Goal: Complete application form

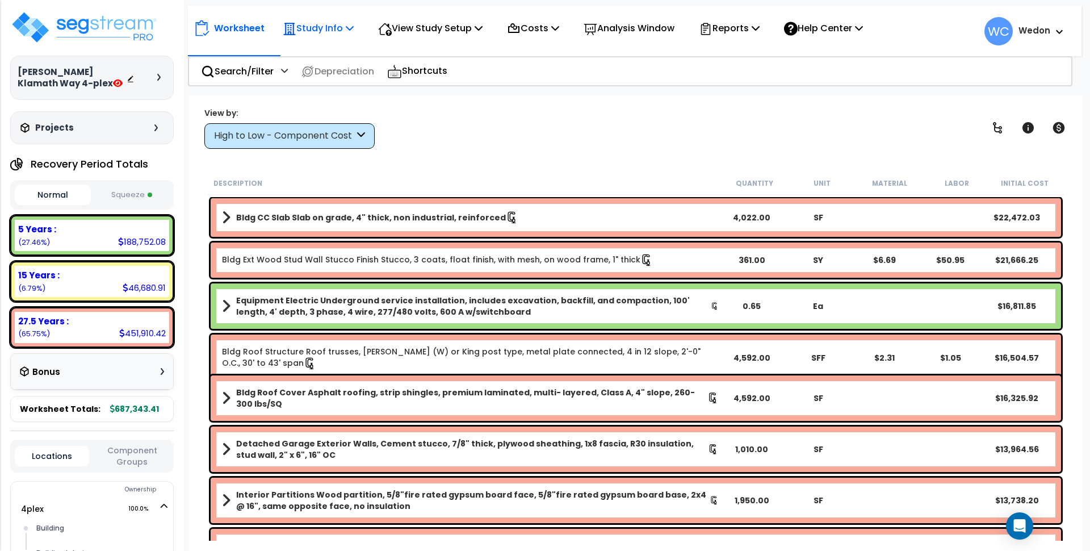
click at [329, 24] on p "Study Info" at bounding box center [318, 27] width 71 height 15
click at [466, 25] on p "View Study Setup" at bounding box center [430, 27] width 104 height 15
click at [459, 74] on link "View Questionnaire" at bounding box center [428, 77] width 112 height 23
click at [160, 74] on icon at bounding box center [158, 77] width 3 height 7
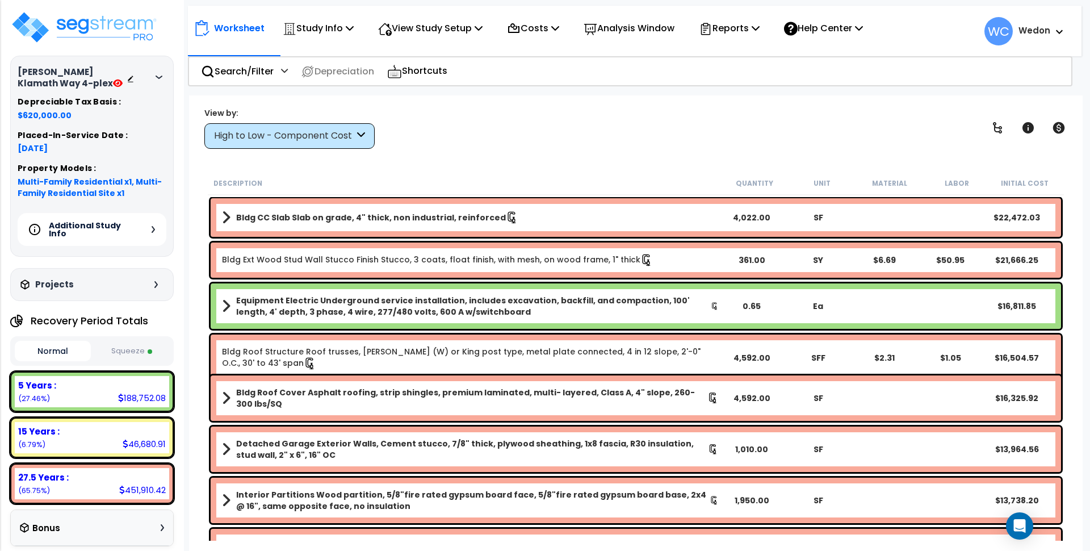
click at [166, 81] on div "Barba Klamath Way 4-plex Depreciable Tax Basis : $620,000.00 Placed-In-Service …" at bounding box center [92, 156] width 164 height 200
click at [162, 77] on icon at bounding box center [159, 77] width 7 height 3
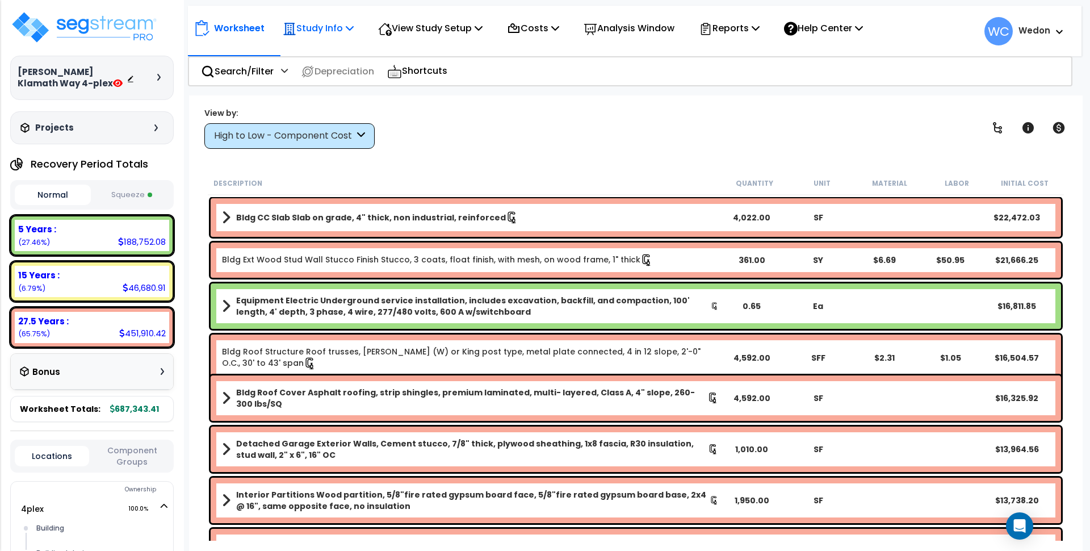
click at [323, 26] on p "Study Info" at bounding box center [318, 27] width 71 height 15
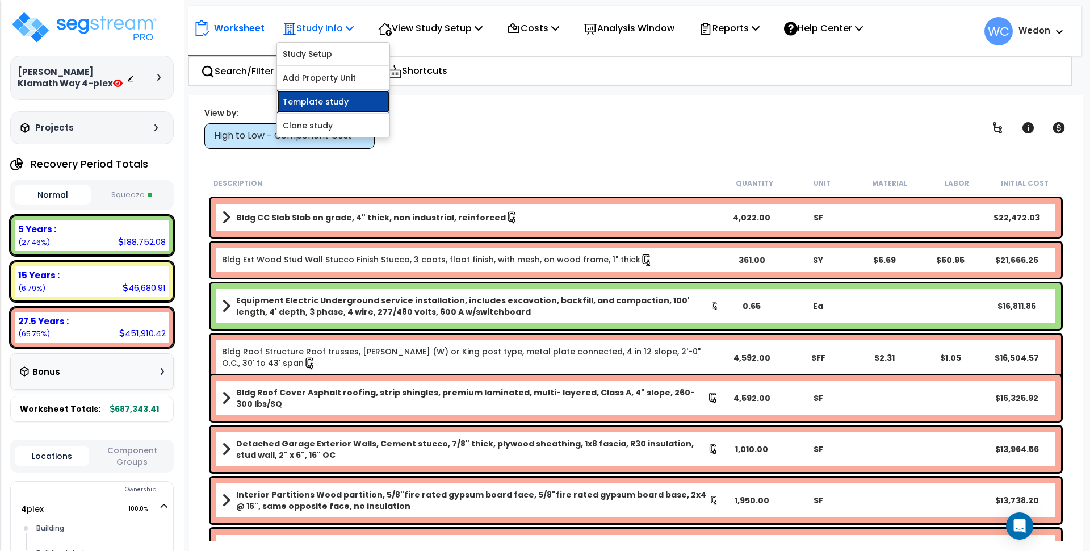
click at [307, 108] on link "Template study" at bounding box center [333, 101] width 112 height 23
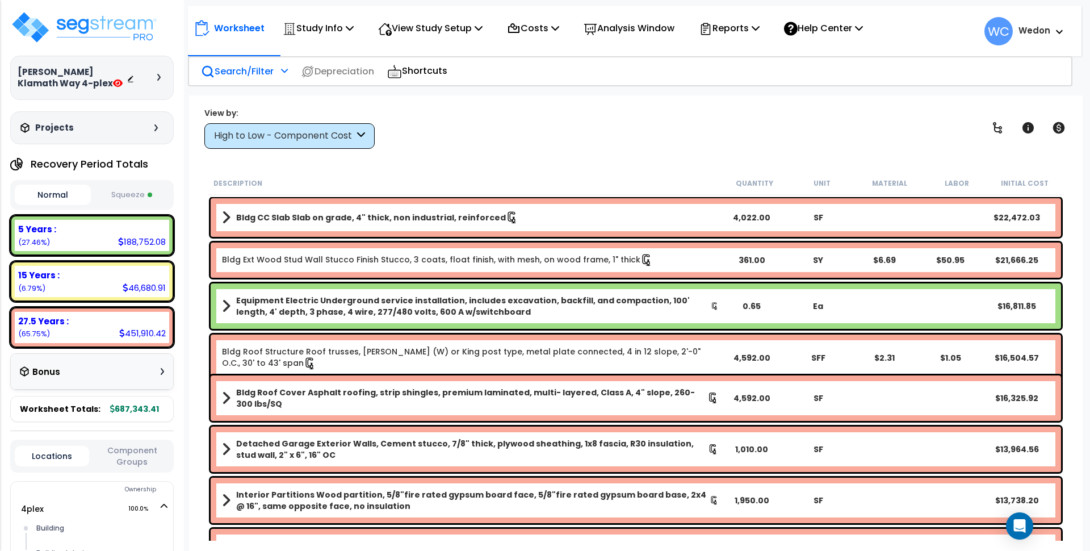
click at [228, 71] on p "Search/Filter" at bounding box center [237, 71] width 73 height 15
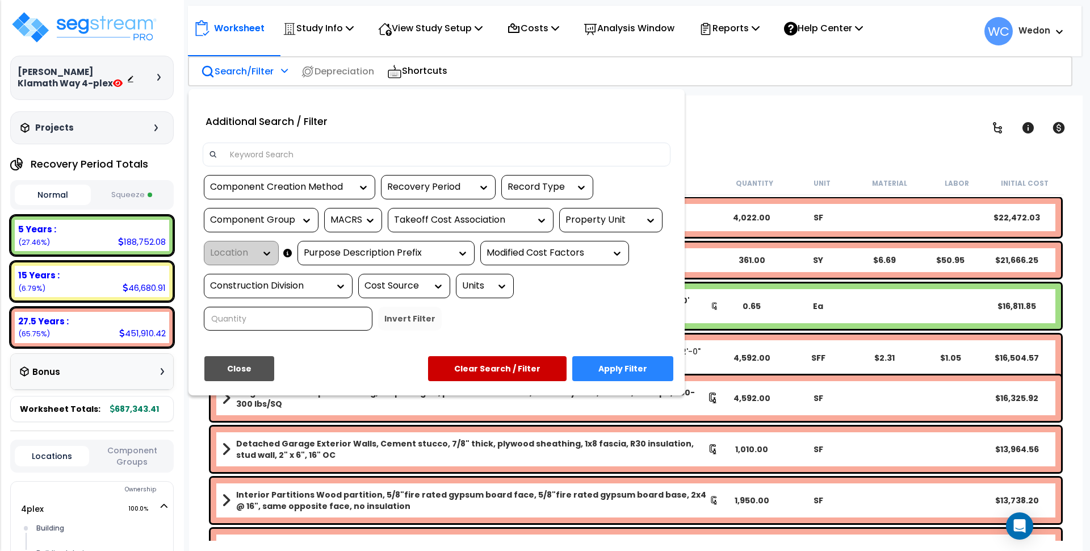
click at [298, 156] on input at bounding box center [443, 154] width 441 height 17
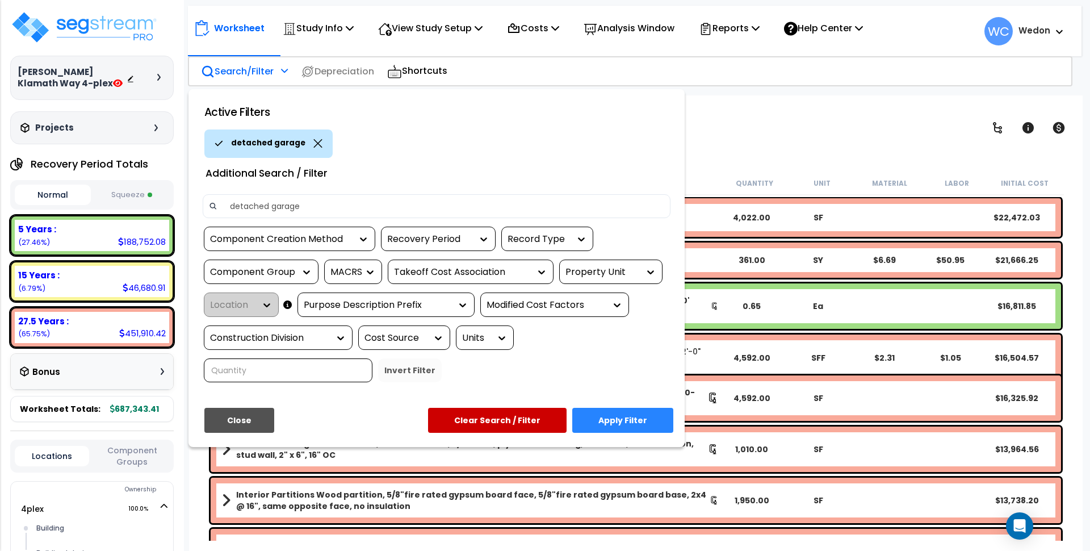
type input "detached garage"
click at [633, 413] on button "Apply Filter" at bounding box center [622, 420] width 101 height 25
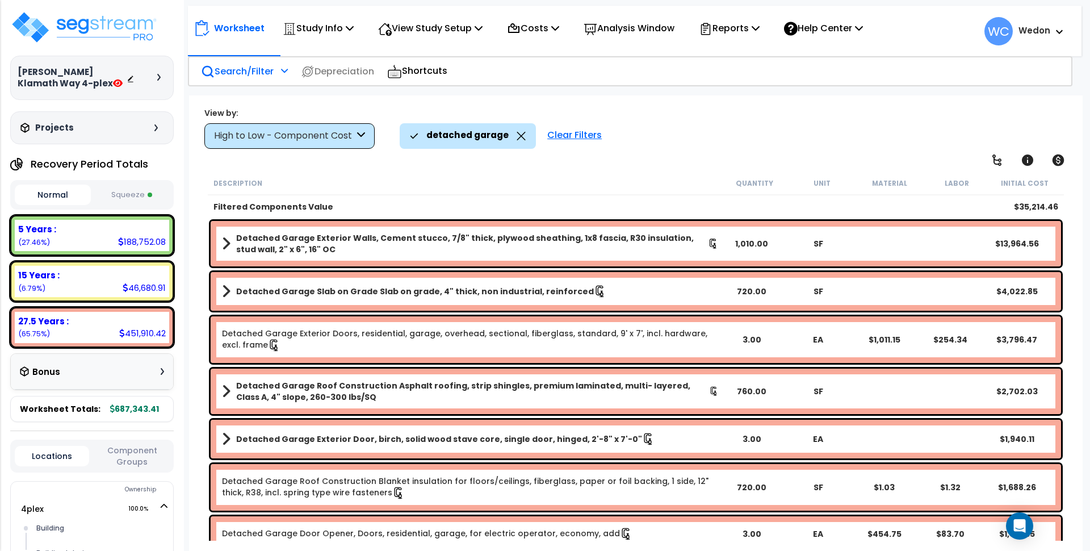
click at [257, 141] on div "High to Low - Component Cost" at bounding box center [284, 135] width 140 height 13
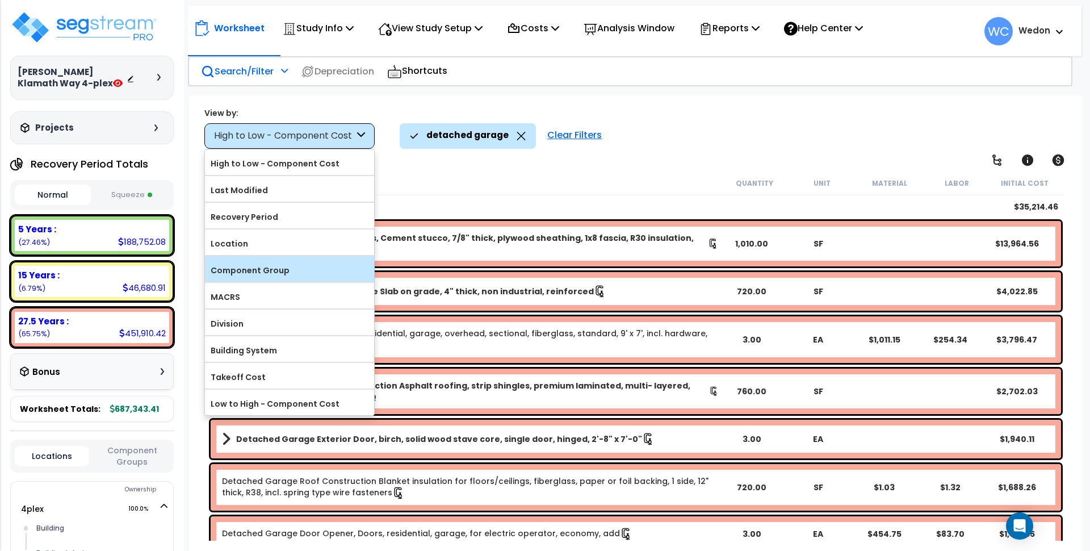
click at [283, 270] on label "Component Group" at bounding box center [289, 270] width 169 height 17
click at [0, 0] on input "Component Group" at bounding box center [0, 0] width 0 height 0
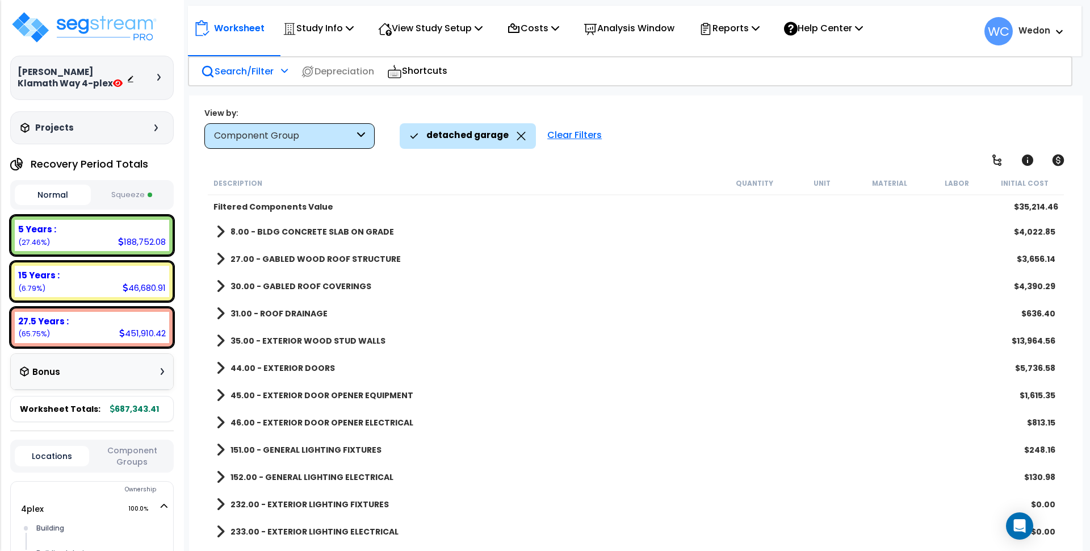
click at [323, 226] on b "8.00 - BLDG CONCRETE SLAB ON GRADE" at bounding box center [313, 231] width 164 height 11
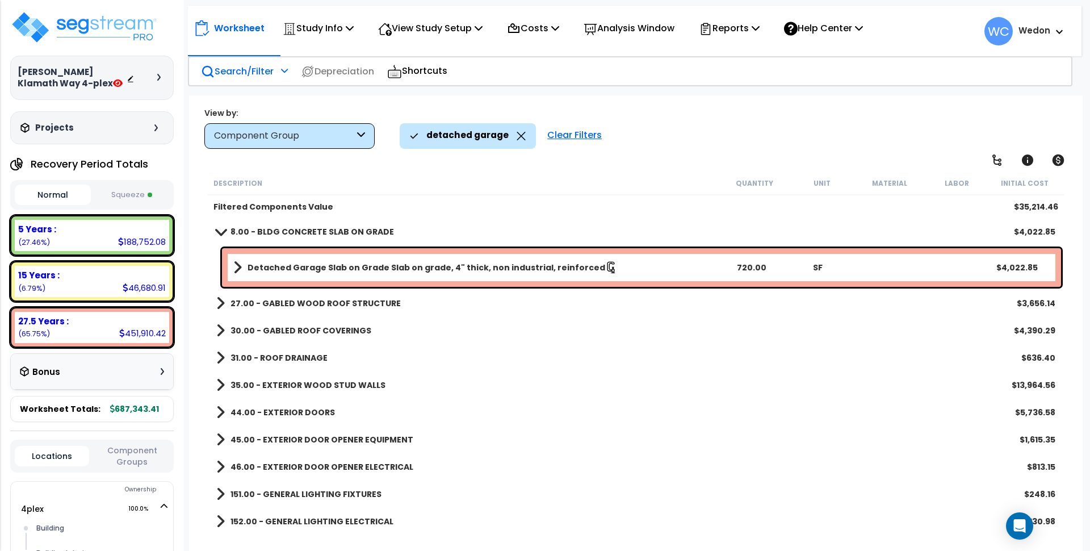
click at [303, 332] on b "30.00 - GABLED ROOF COVERINGS" at bounding box center [301, 330] width 141 height 11
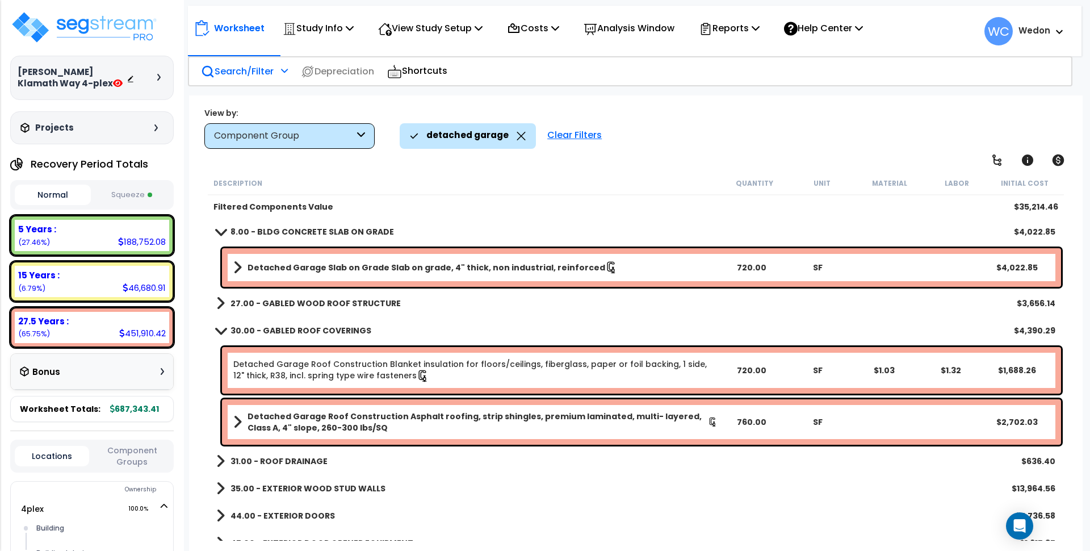
click at [339, 296] on link "27.00 - GABLED WOOD ROOF STRUCTURE" at bounding box center [308, 303] width 185 height 16
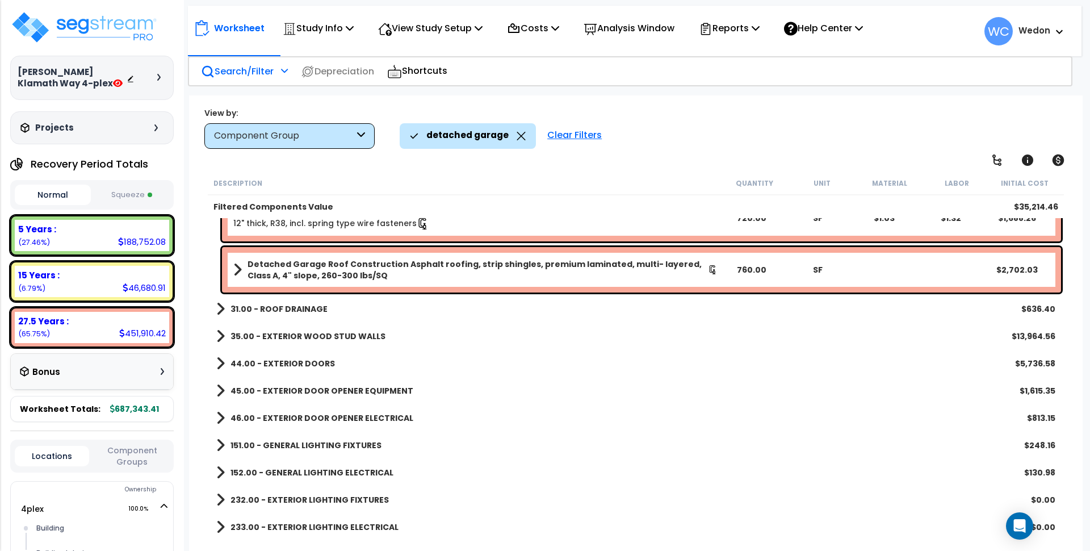
scroll to position [50, 0]
click at [290, 523] on b "233.00 - EXTERIOR LIGHTING ELECTRICAL" at bounding box center [315, 526] width 168 height 11
drag, startPoint x: 308, startPoint y: 497, endPoint x: 332, endPoint y: 478, distance: 30.3
click at [309, 497] on b "232.00 - EXTERIOR LIGHTING FIXTURES" at bounding box center [310, 499] width 158 height 11
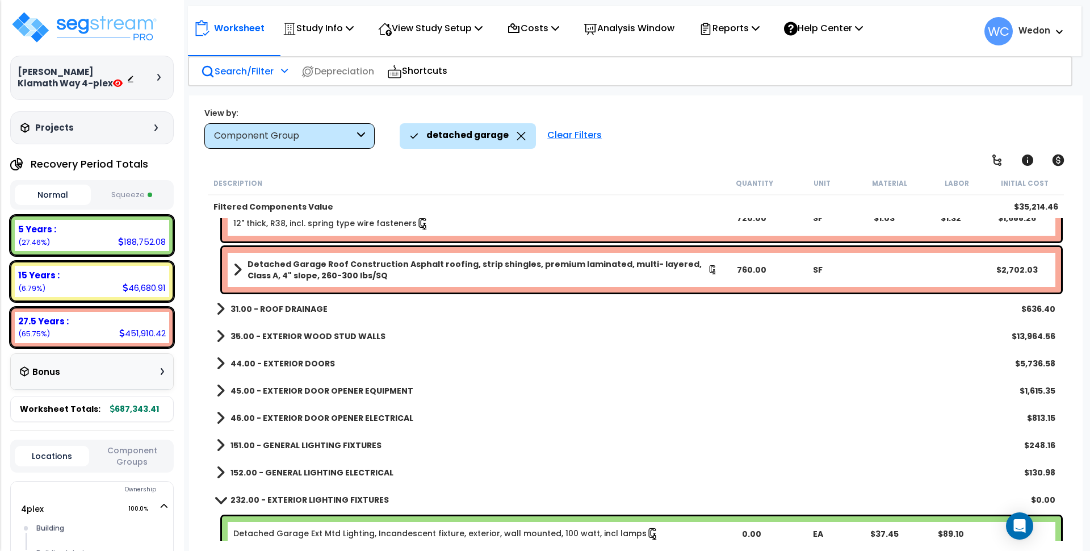
click at [303, 361] on b "44.00 - EXTERIOR DOORS" at bounding box center [283, 363] width 104 height 11
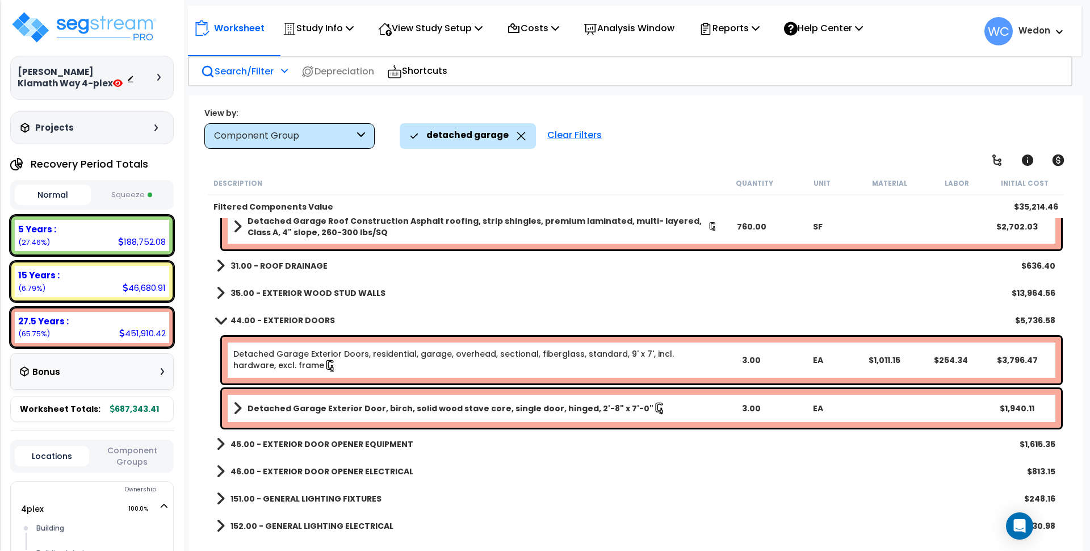
scroll to position [428, 0]
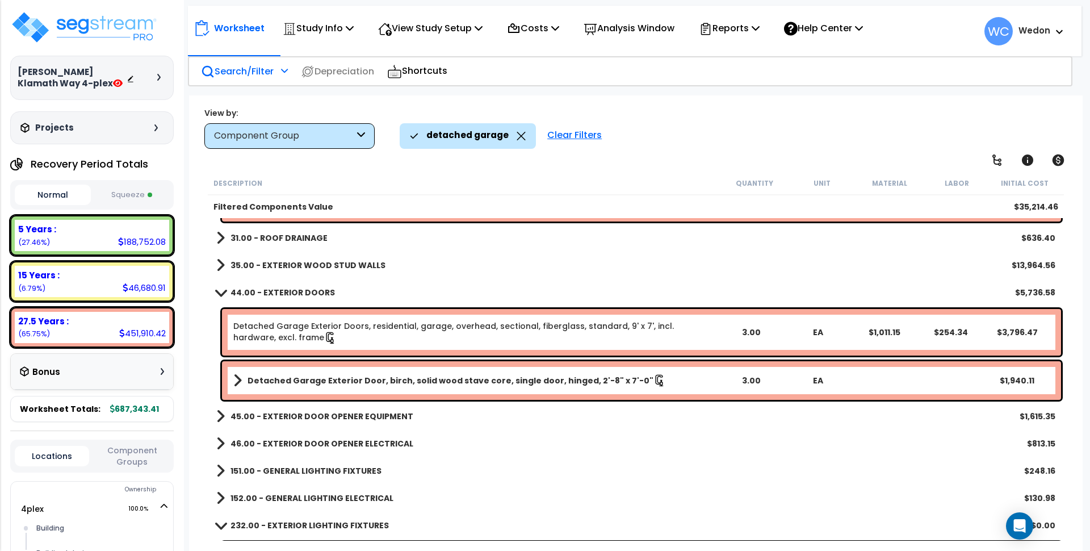
click at [292, 291] on b "44.00 - EXTERIOR DOORS" at bounding box center [283, 292] width 104 height 11
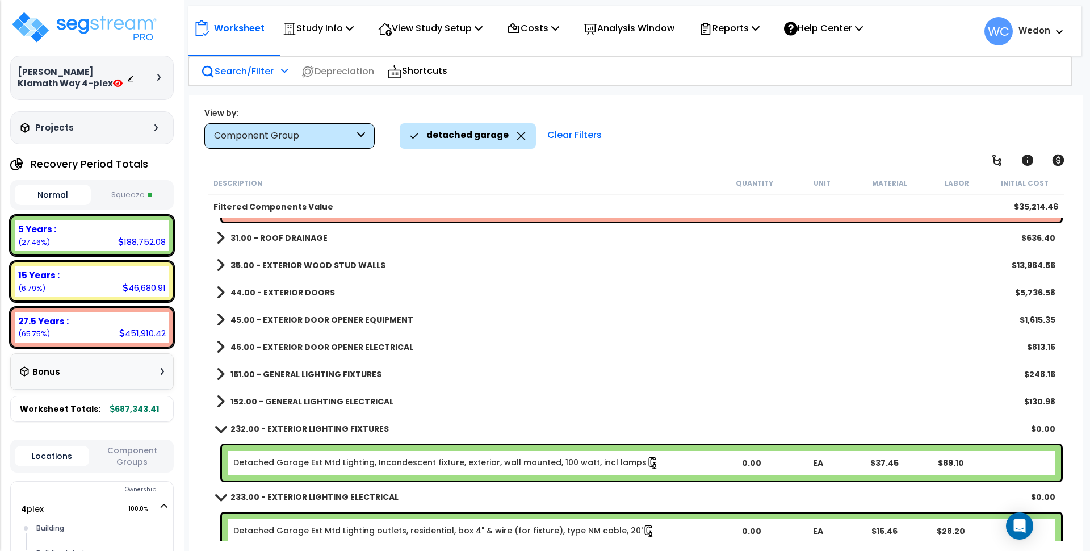
click at [292, 292] on b "44.00 - EXTERIOR DOORS" at bounding box center [283, 292] width 104 height 11
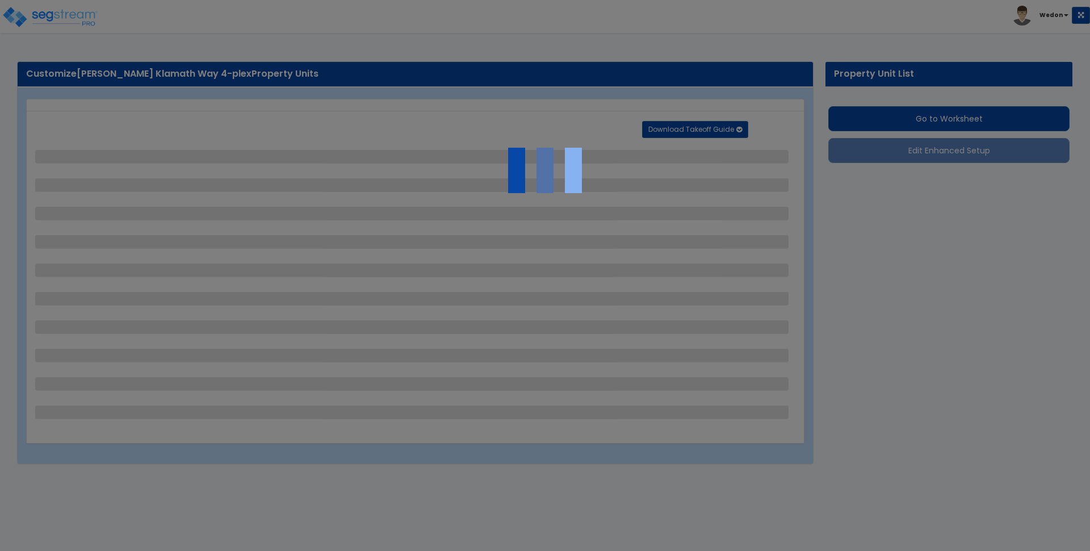
select select "2"
select select "1"
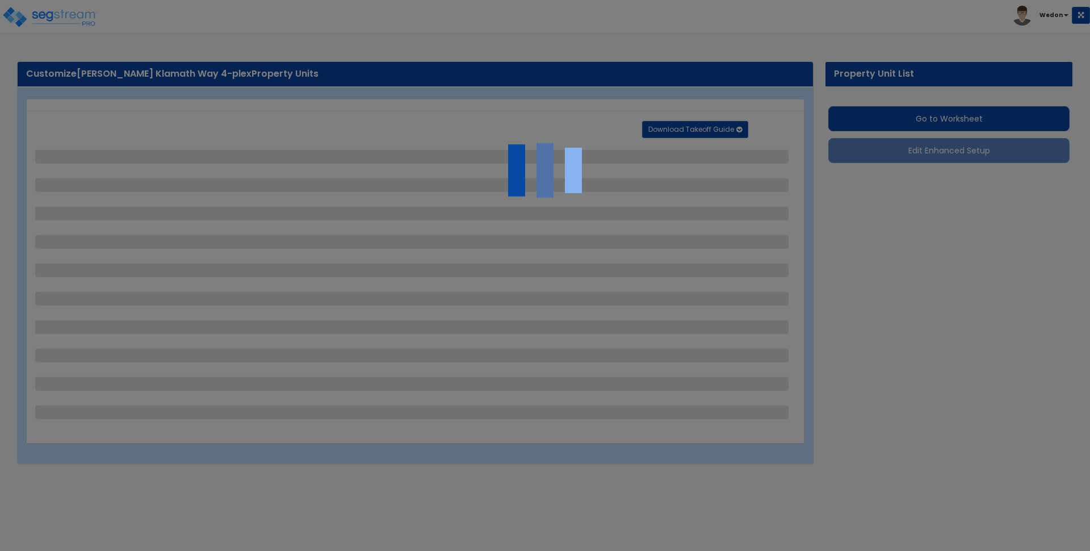
select select "1"
select select "6"
select select "1"
select select "2"
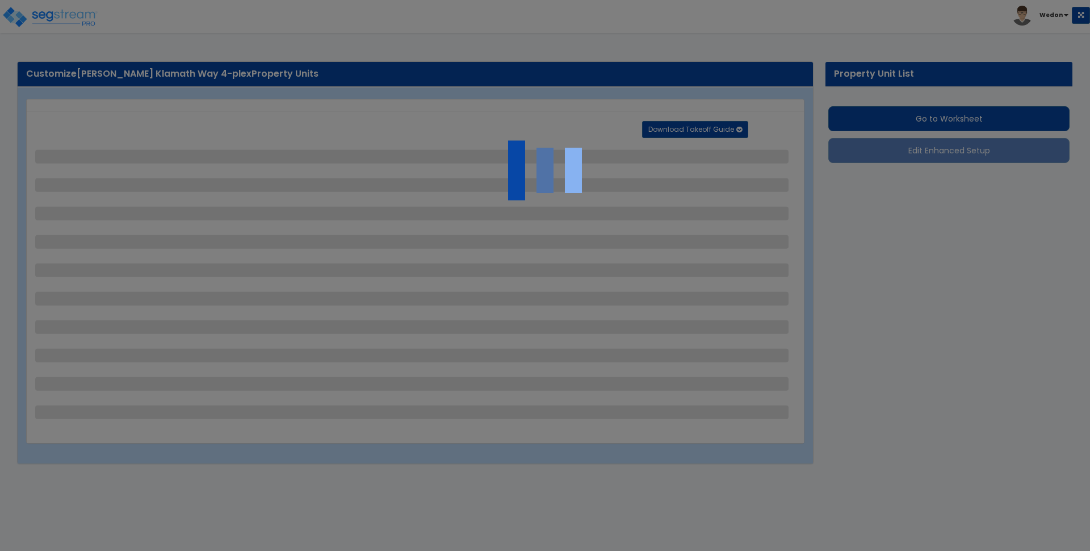
select select "2"
select select "1"
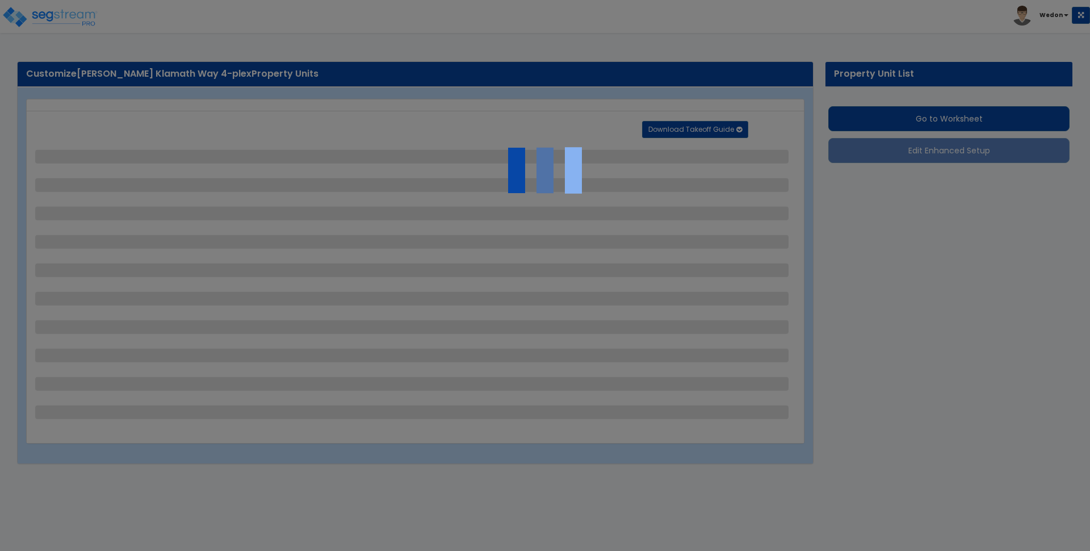
select select "9"
select select "2"
select select "1"
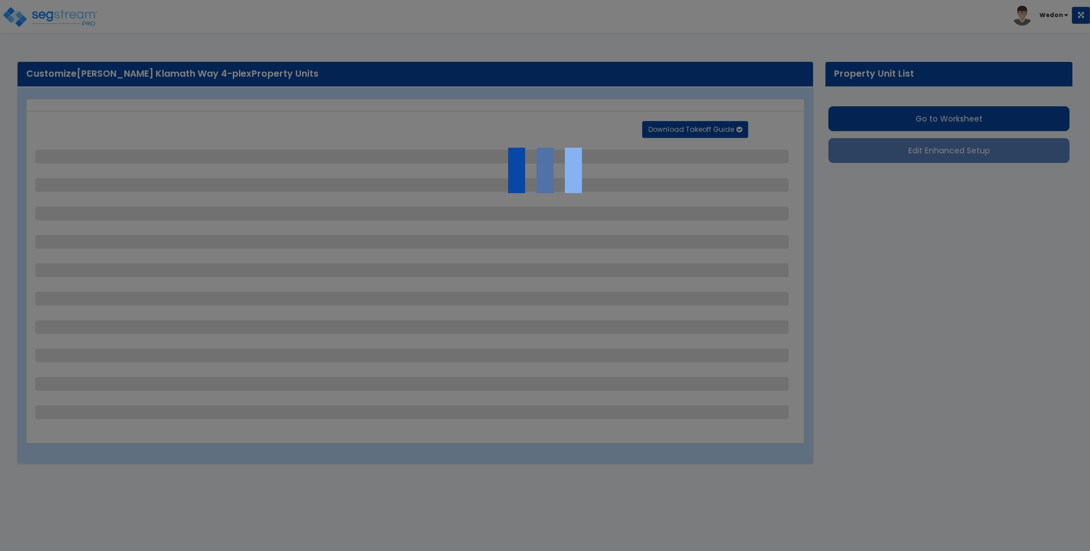
select select "2"
select select "1"
select select "2"
select select "1"
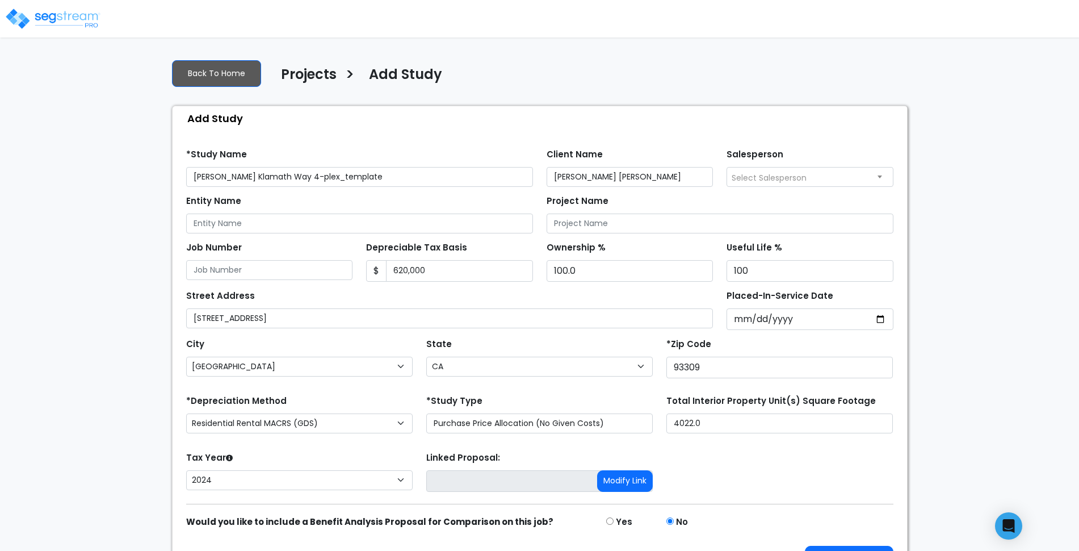
select select "[GEOGRAPHIC_DATA]"
select select "CA"
select select "CRM(_5"
select select "2024"
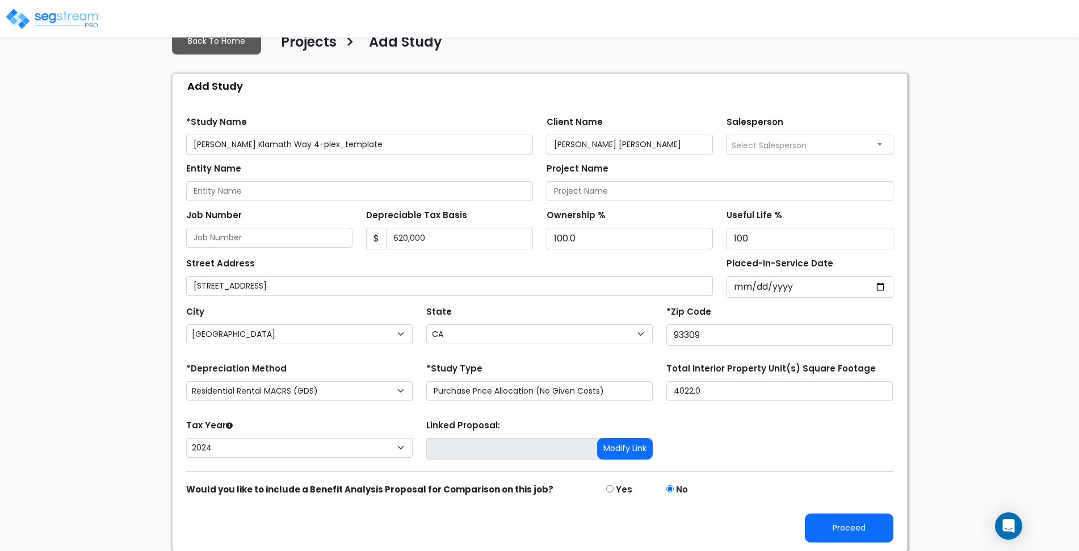
scroll to position [34, 0]
click at [853, 513] on button "Proceed" at bounding box center [849, 526] width 89 height 29
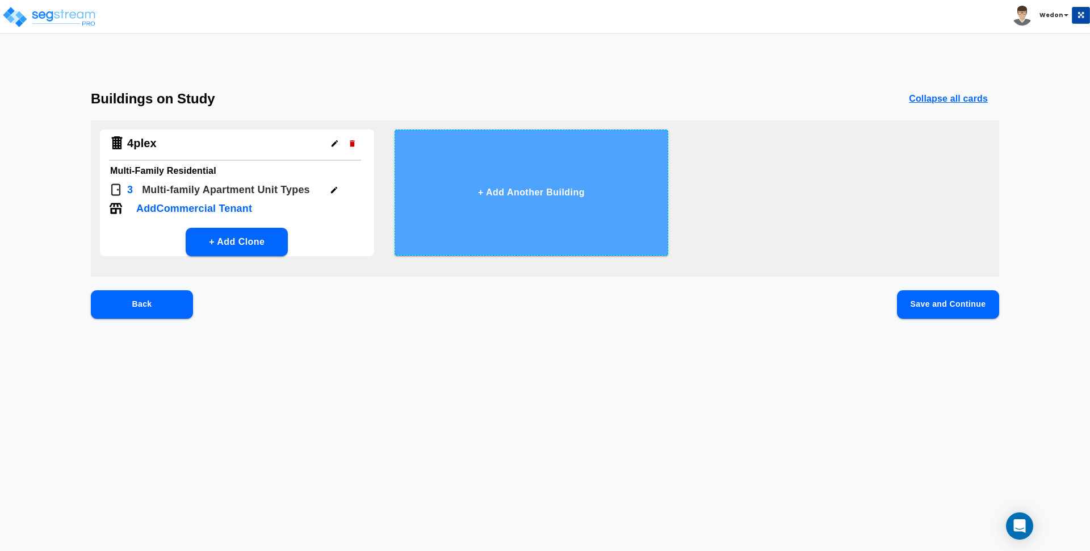
click at [520, 162] on button "+ Add Another Building" at bounding box center [532, 192] width 274 height 126
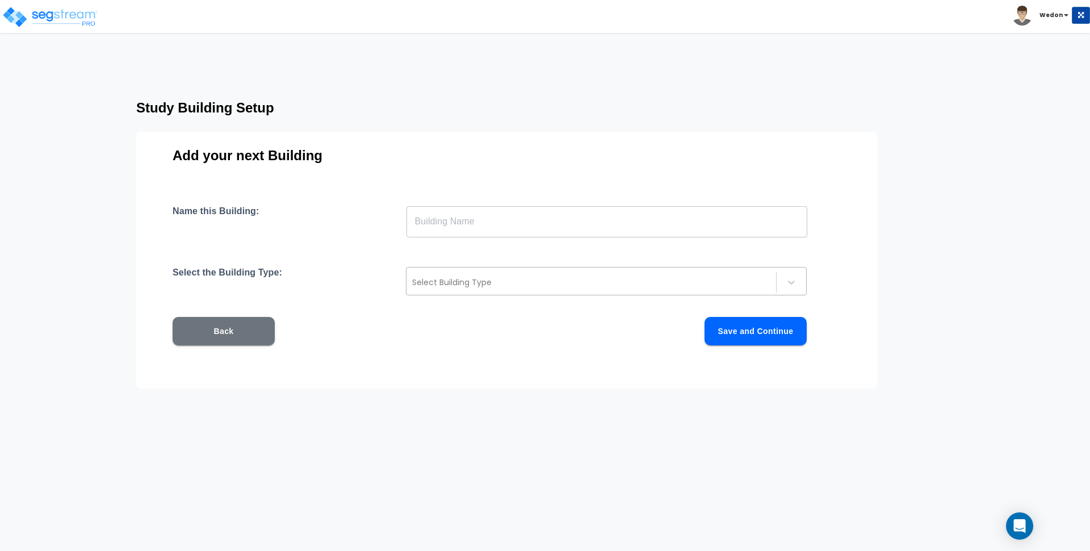
click at [467, 273] on div "Select Building Type" at bounding box center [592, 282] width 370 height 18
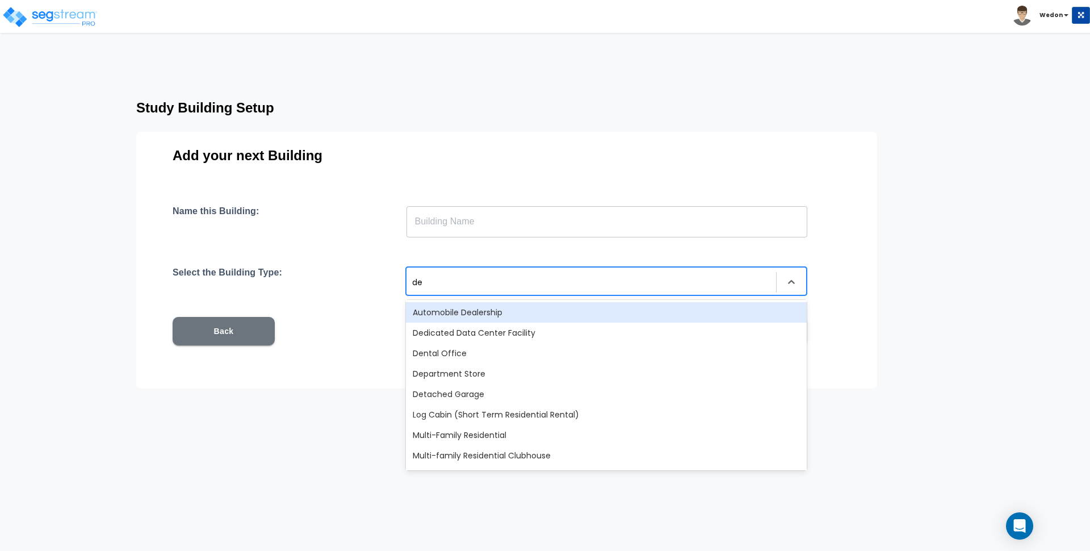
type input "det"
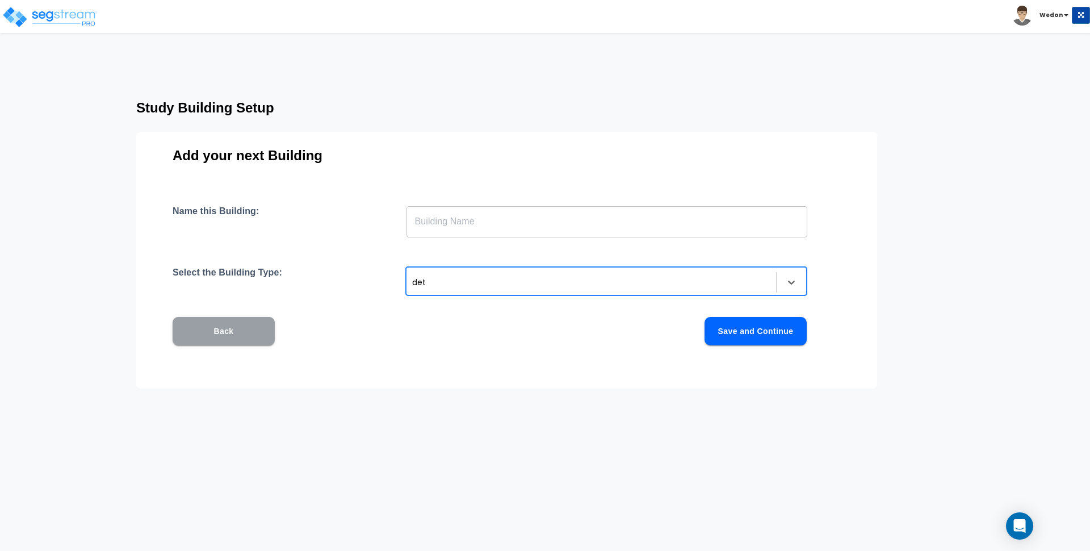
click at [220, 325] on button "Back" at bounding box center [224, 331] width 102 height 28
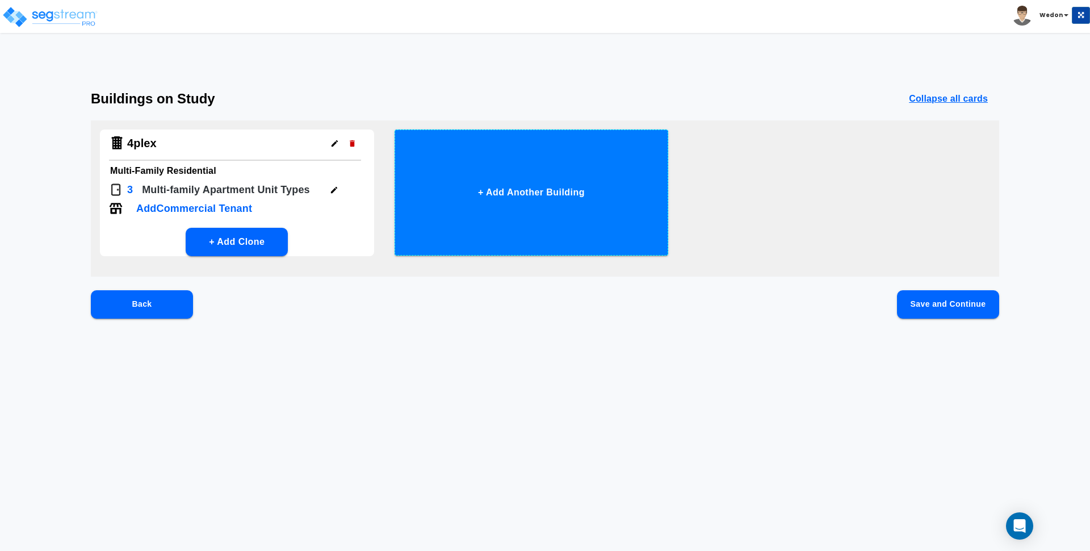
click at [553, 203] on button "+ Add Another Building" at bounding box center [532, 192] width 274 height 126
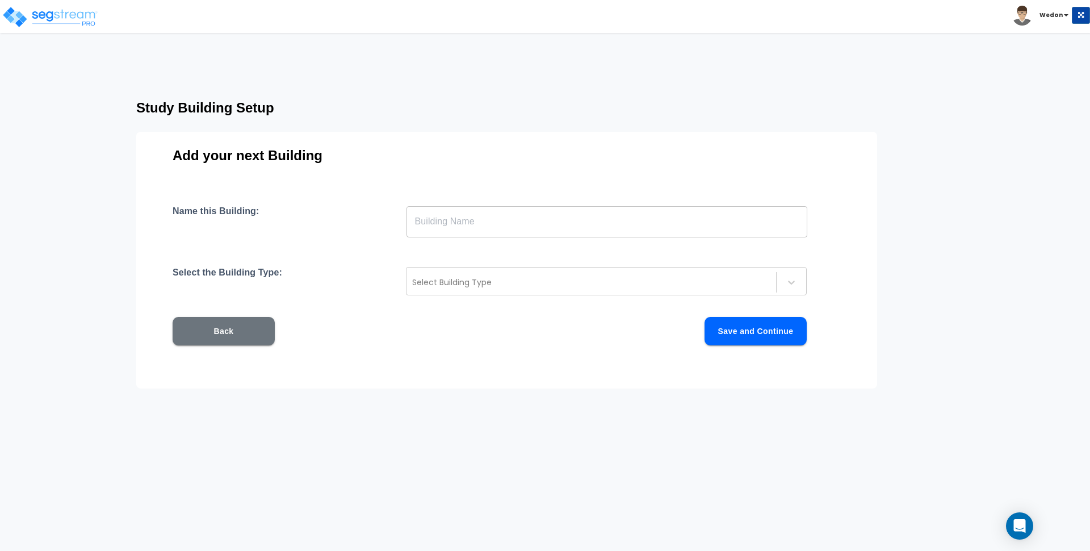
click at [593, 295] on div "Name this Building: ​ Select the Building Type: Select Building Type Back Save …" at bounding box center [507, 289] width 668 height 167
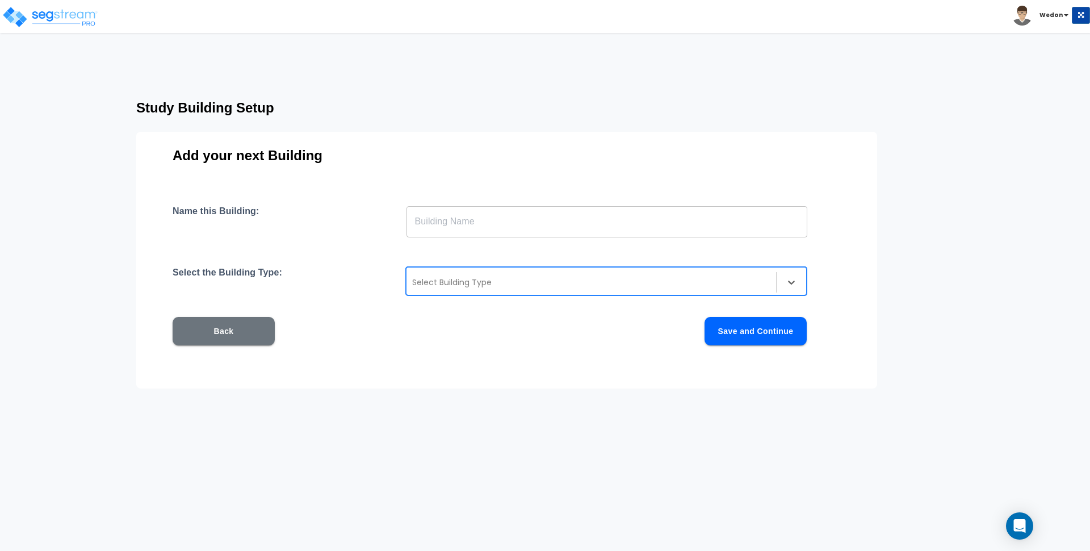
click at [593, 292] on div "Select Building Type" at bounding box center [606, 281] width 401 height 28
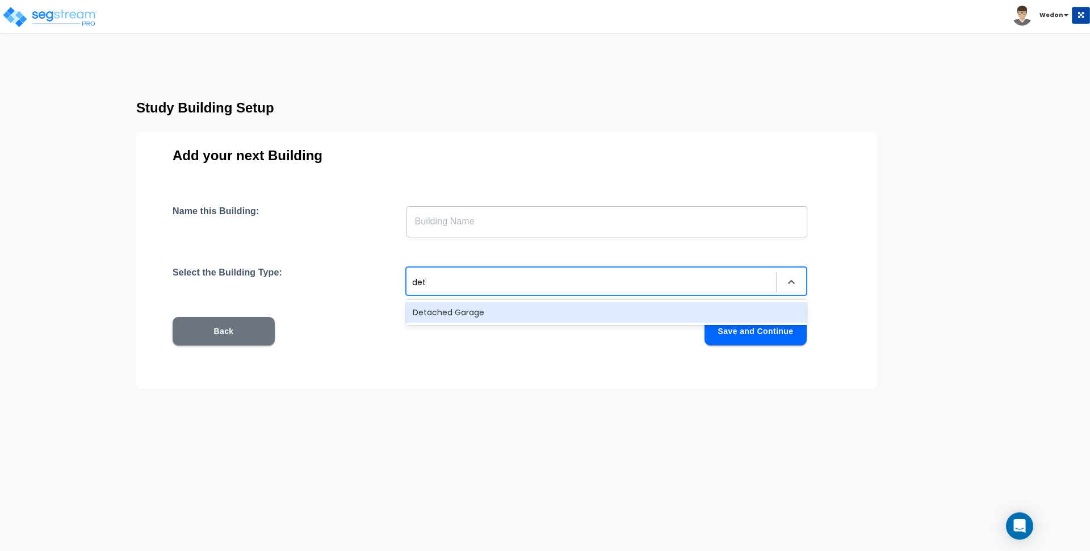
type input "deta"
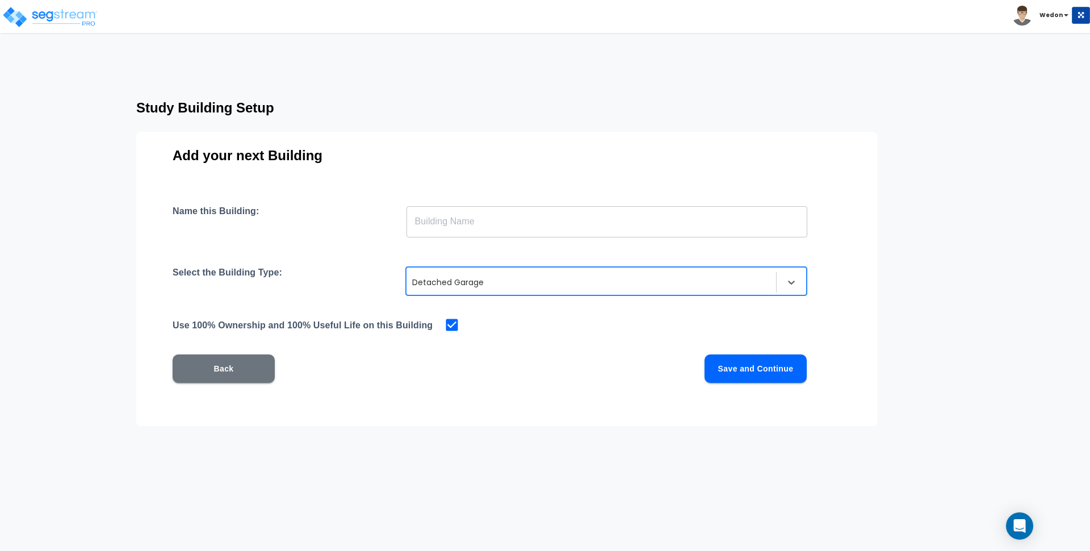
click at [580, 241] on div "Name this Building: ​ Select the Building Type: option Detached Garage, selecte…" at bounding box center [507, 308] width 668 height 204
click at [579, 230] on input "text" at bounding box center [607, 222] width 401 height 32
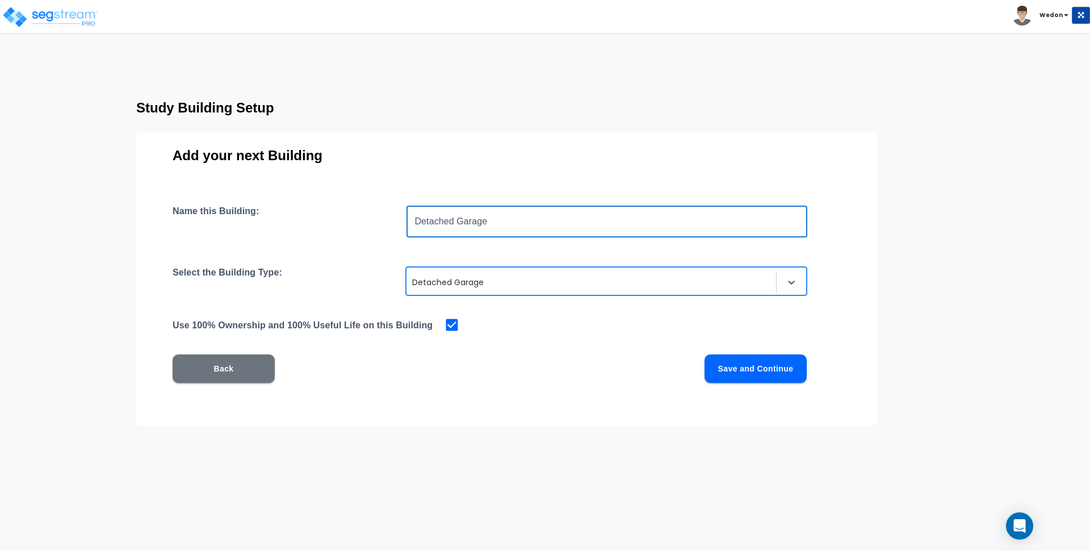
type input "Detached Garage"
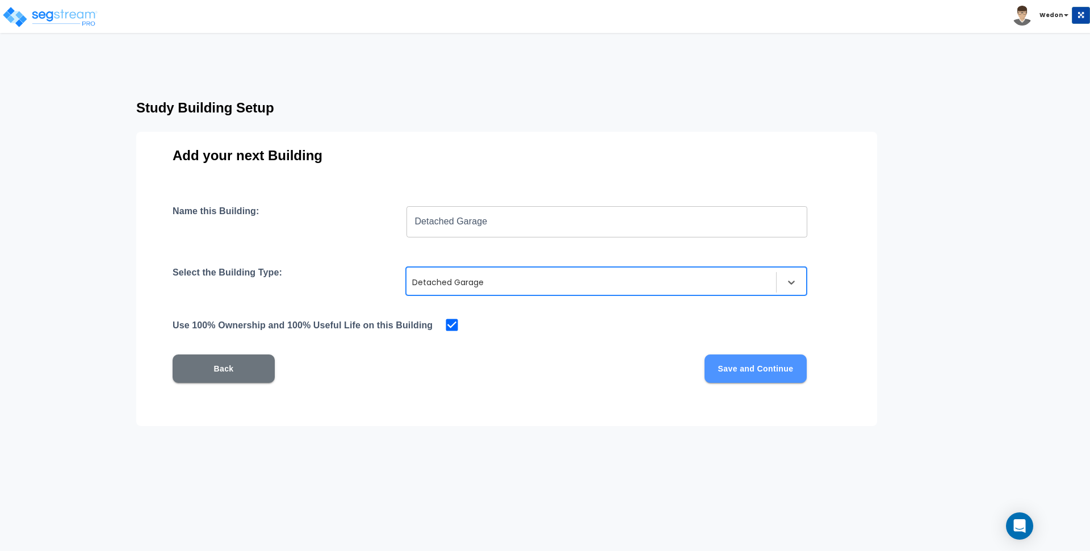
click at [772, 367] on button "Save and Continue" at bounding box center [756, 368] width 102 height 28
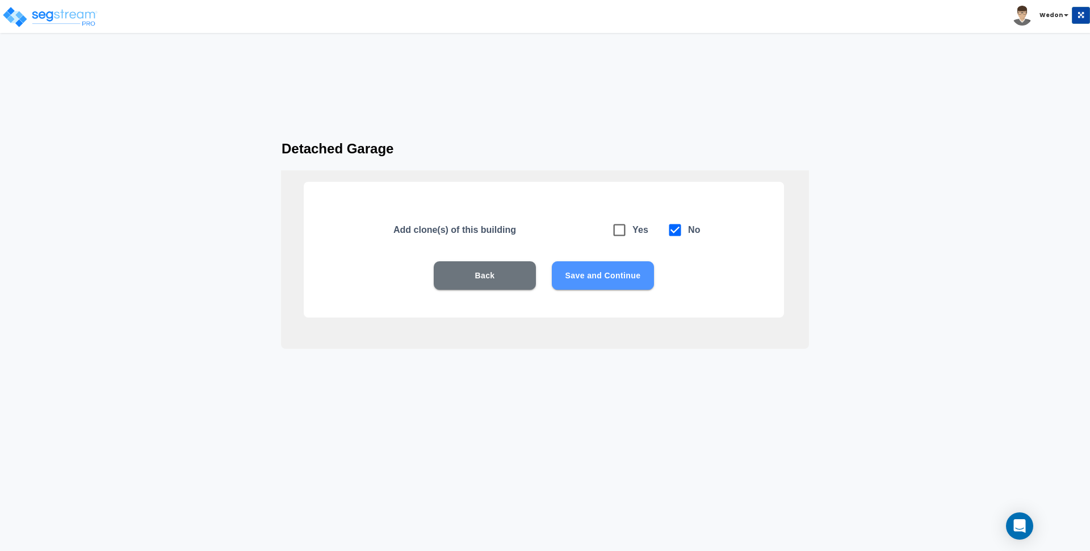
click at [617, 275] on button "Save and Continue" at bounding box center [603, 275] width 102 height 28
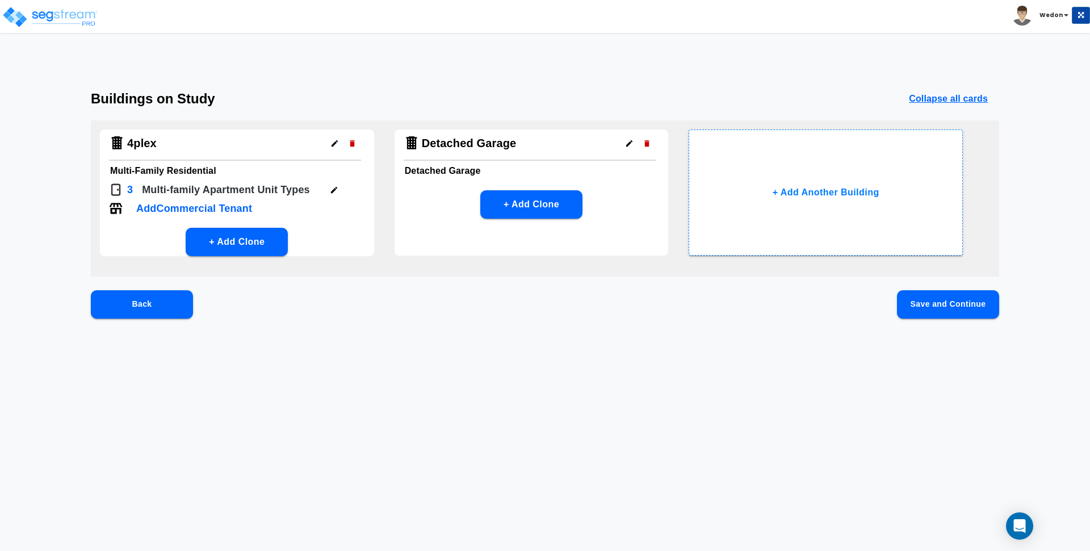
click at [566, 179] on div "Detached Garage Detached Garage + Add Clone" at bounding box center [532, 192] width 274 height 126
click at [951, 299] on button "Save and Continue" at bounding box center [948, 304] width 102 height 28
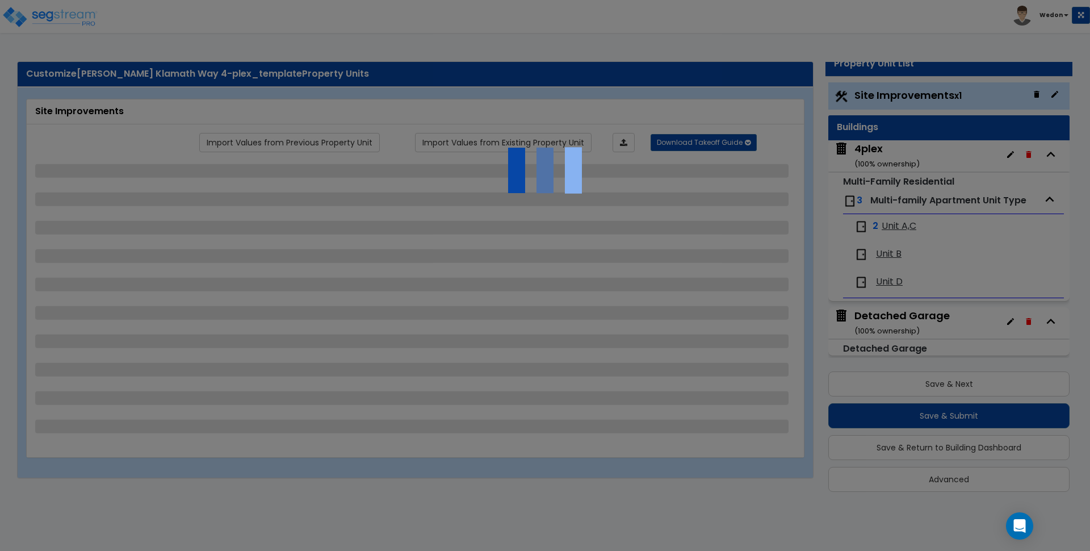
select select "2"
select select "1"
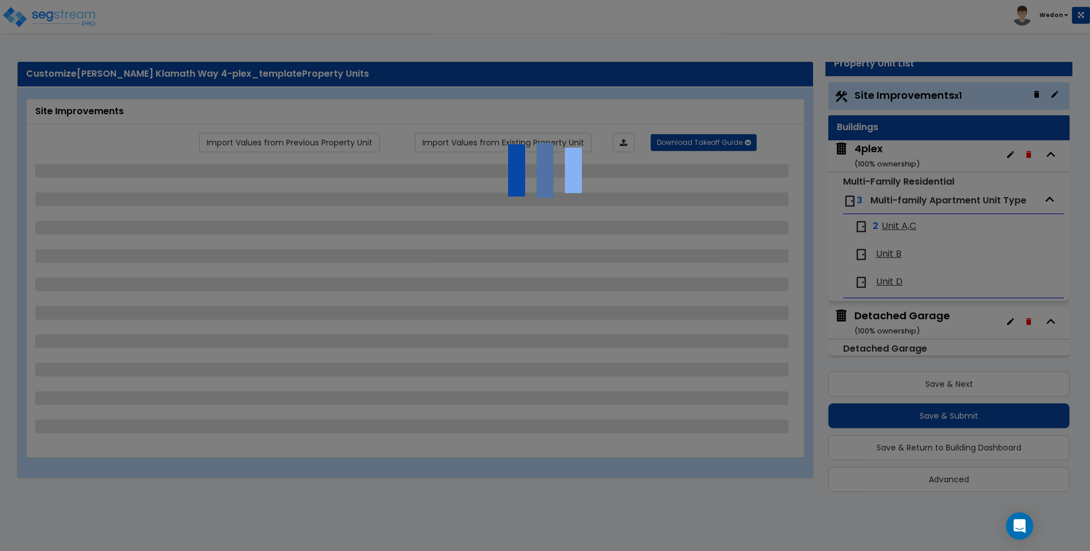
select select "1"
select select "6"
select select "1"
select select "2"
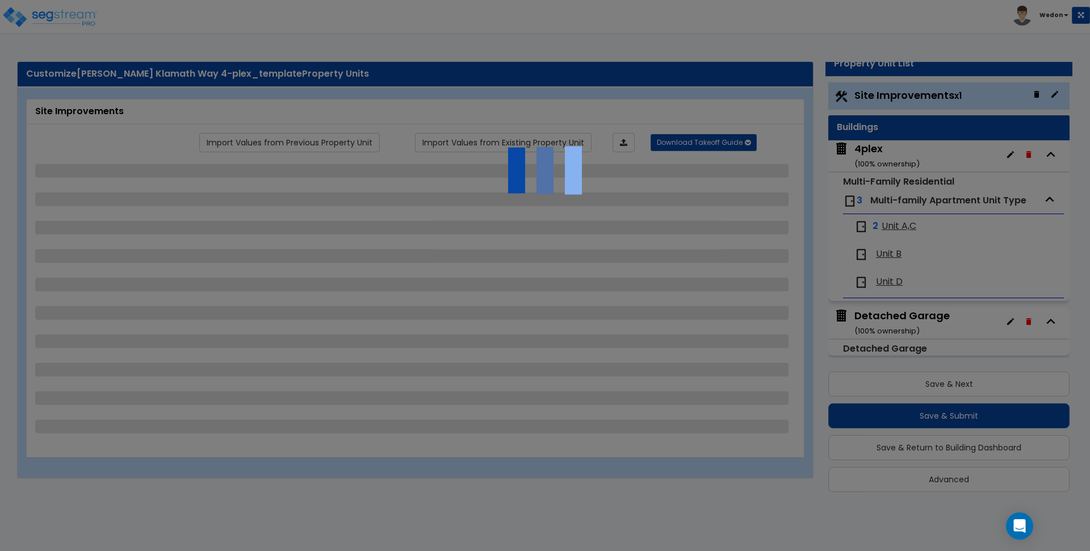
select select "2"
select select "1"
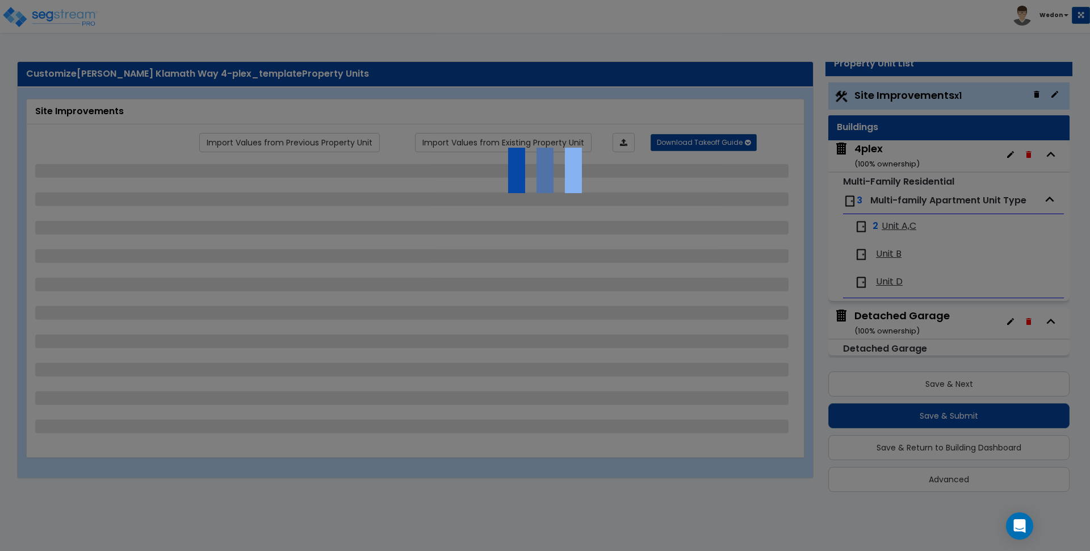
select select "9"
select select "2"
select select "1"
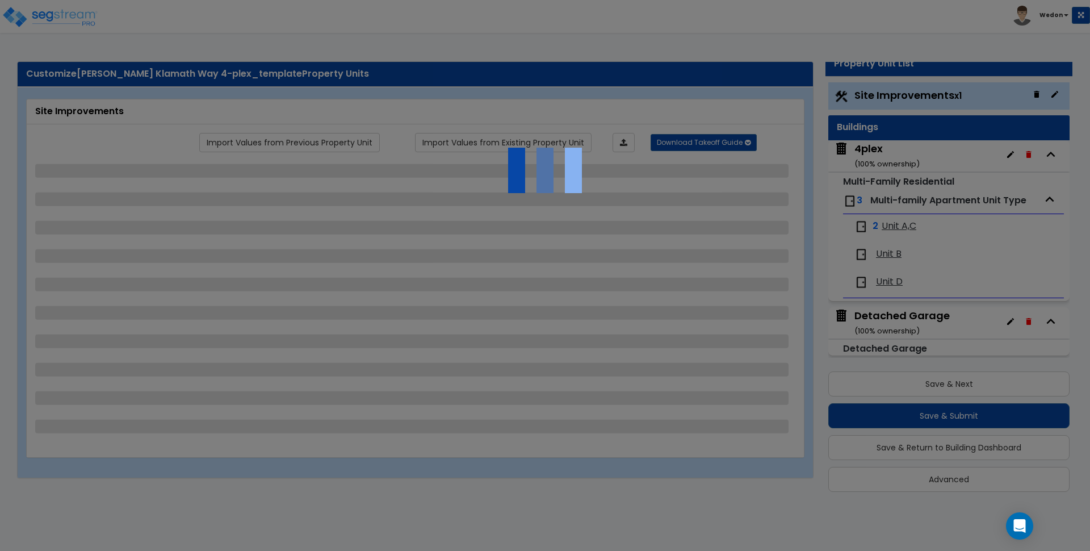
select select "2"
select select "1"
select select "2"
select select "1"
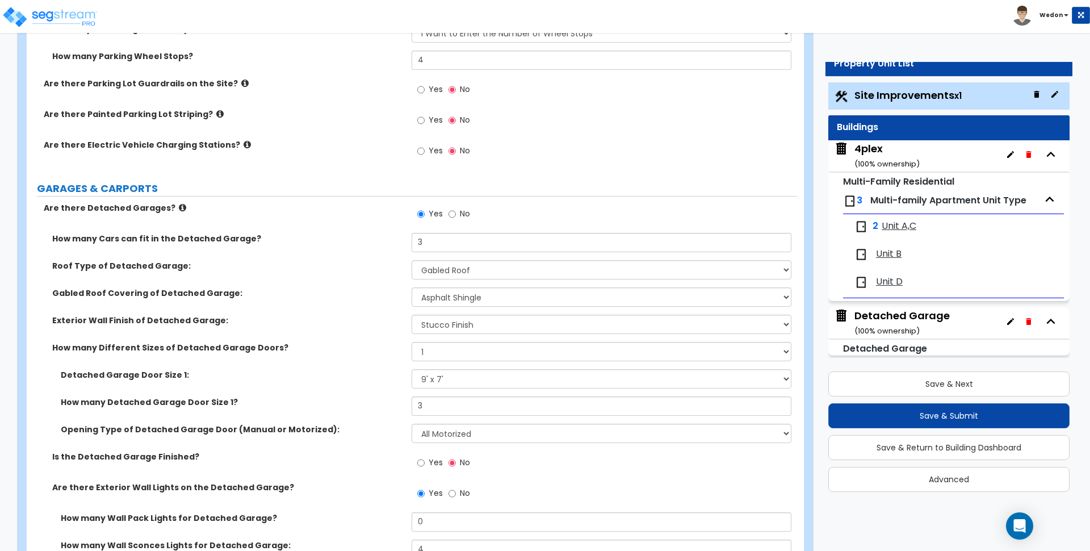
scroll to position [801, 0]
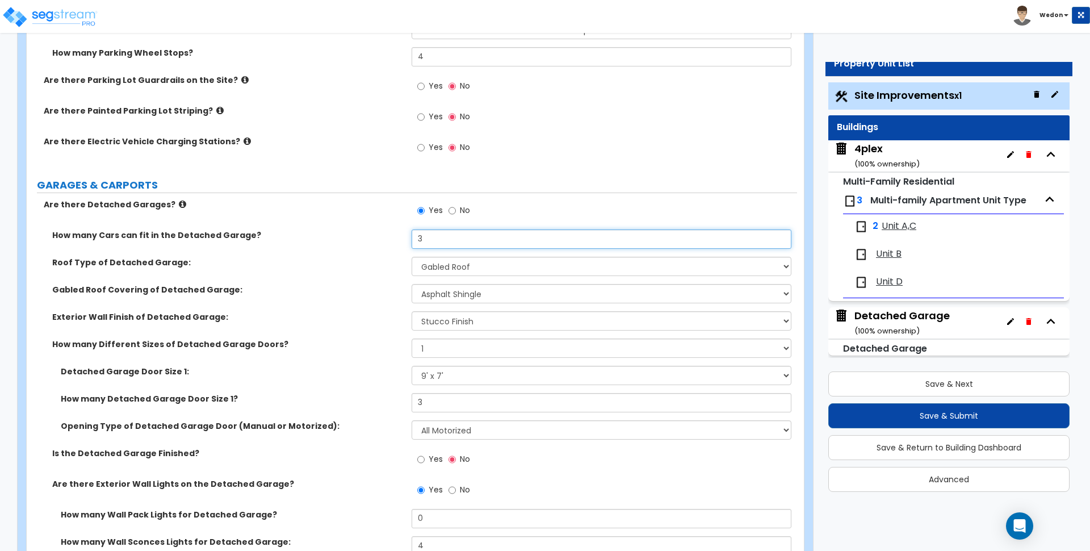
click at [448, 232] on input "3" at bounding box center [601, 238] width 379 height 19
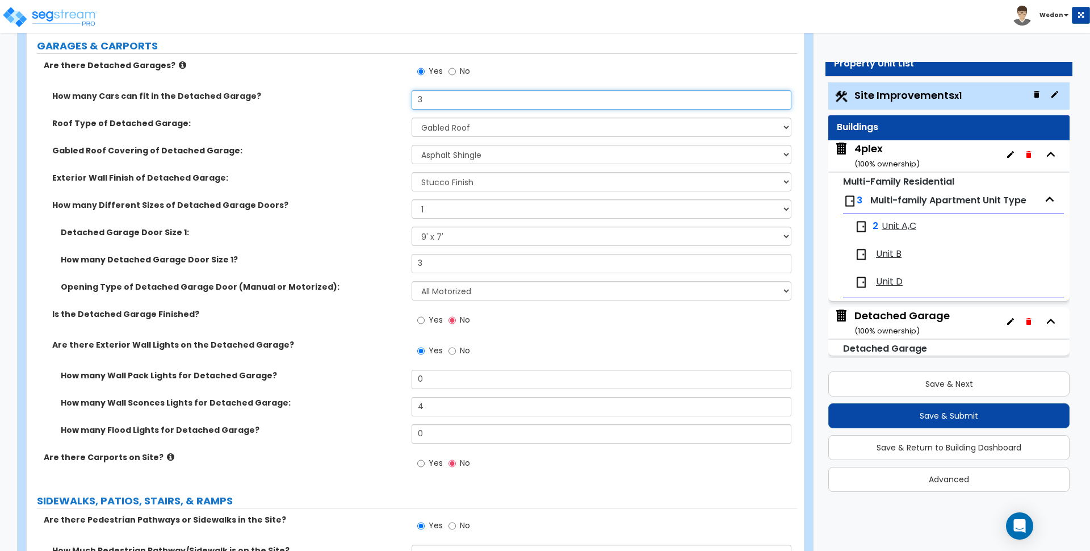
scroll to position [943, 0]
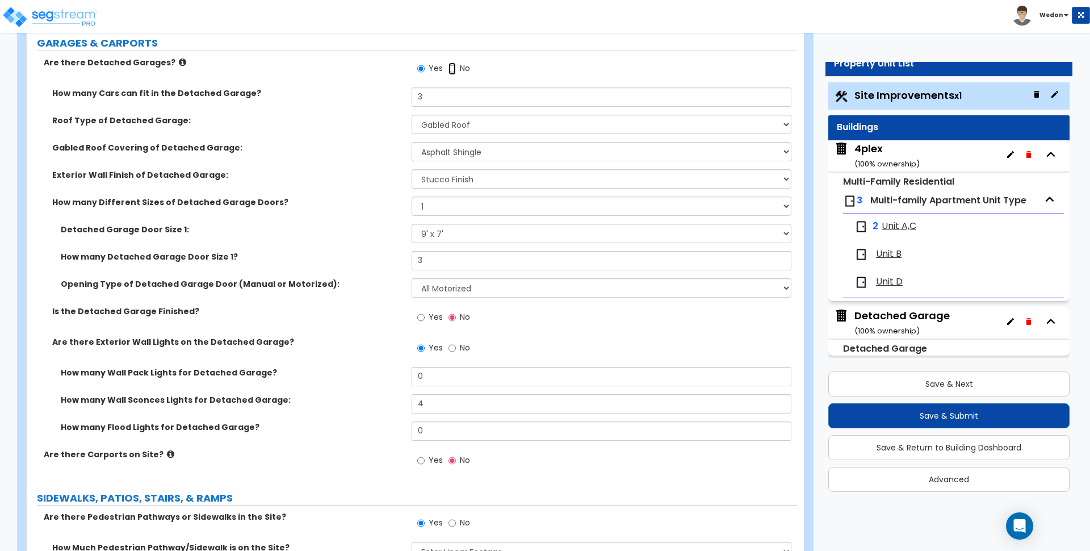
click at [452, 66] on input "No" at bounding box center [452, 68] width 7 height 12
radio input "false"
radio input "true"
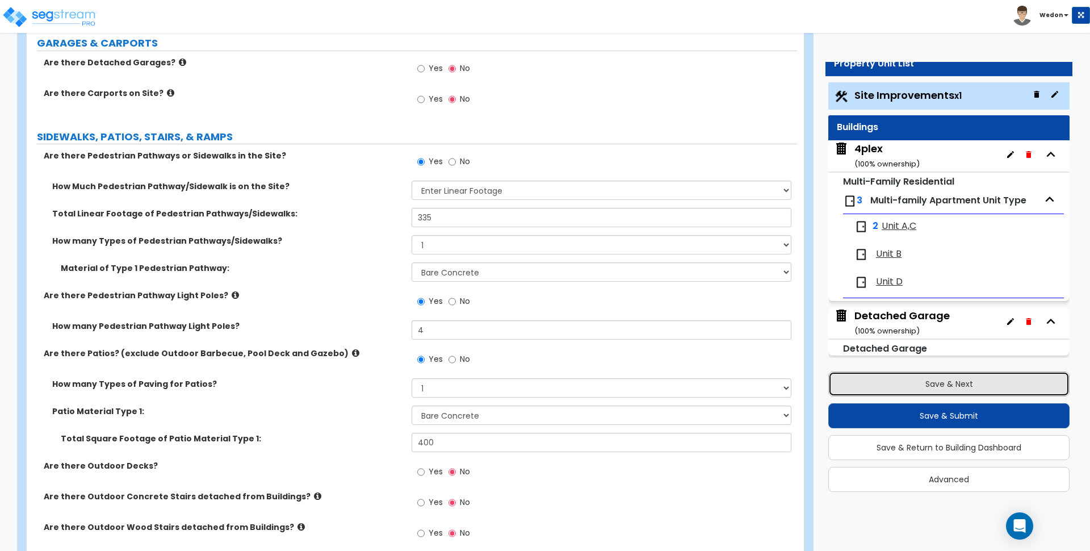
click at [931, 379] on button "Save & Next" at bounding box center [948, 383] width 241 height 25
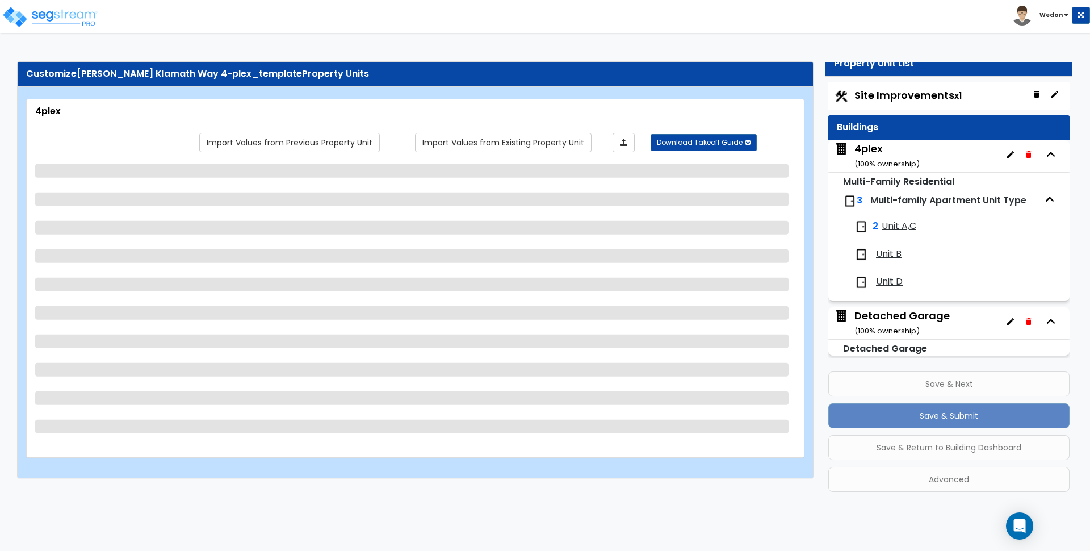
scroll to position [4, 0]
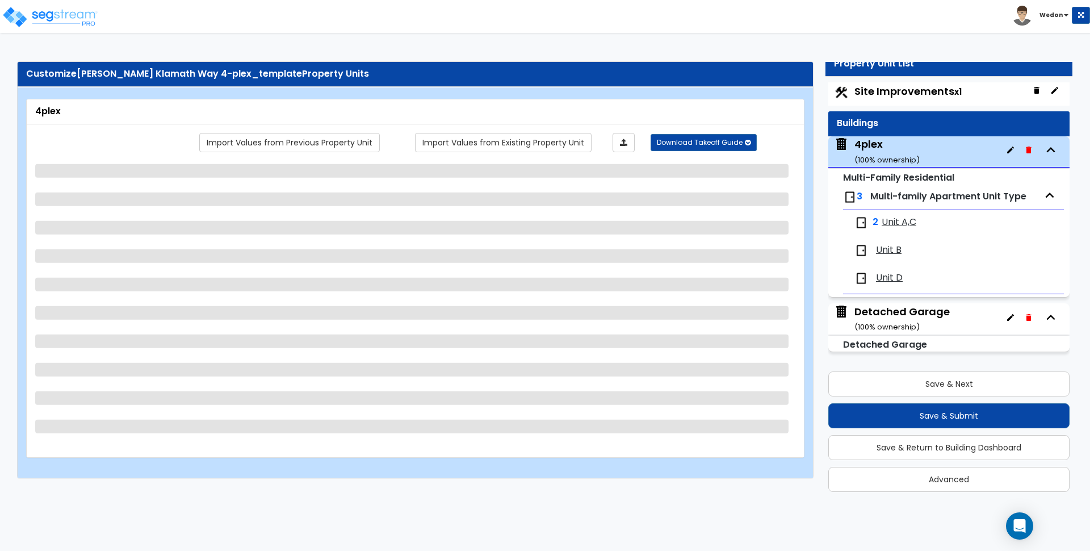
select select "2"
select select "7"
select select "1"
select select "7"
select select "1"
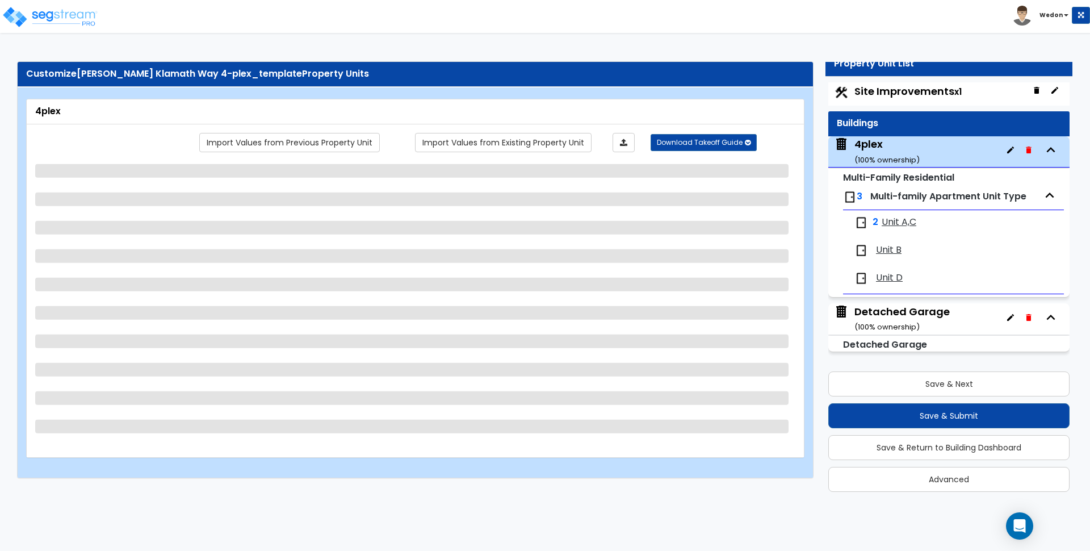
select select "2"
select select "1"
select select "2"
select select "1"
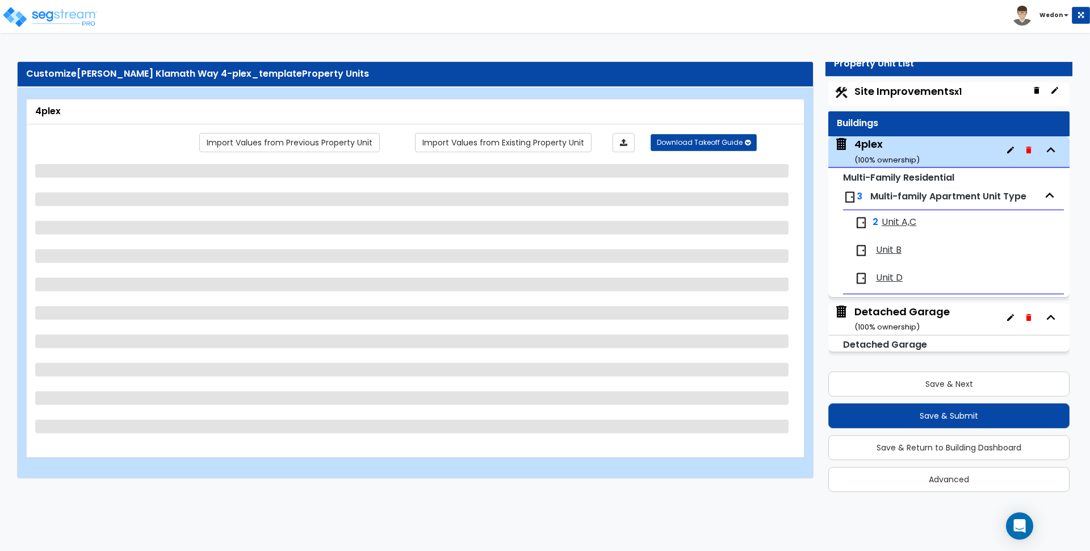
select select "1"
select select "2"
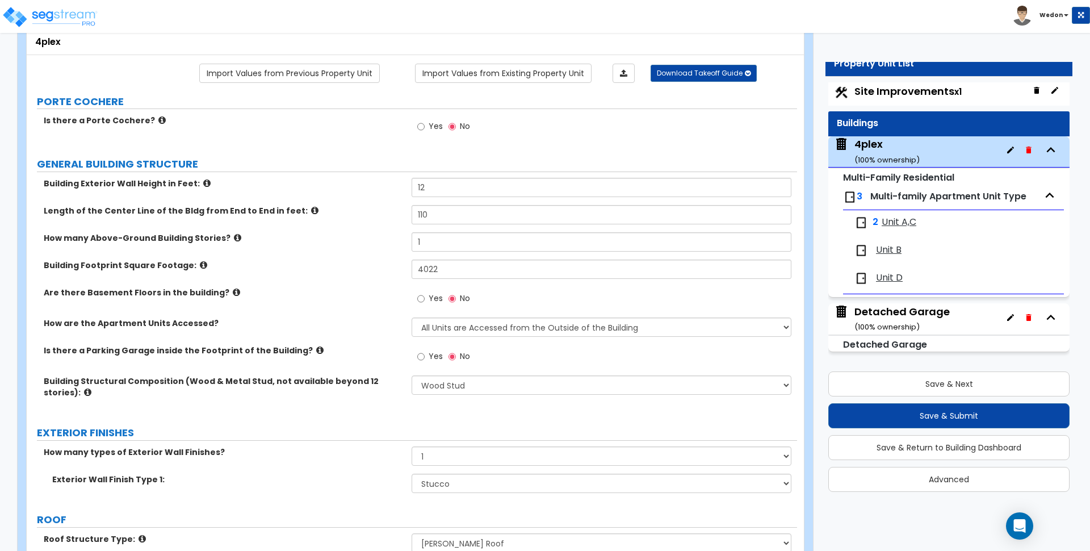
scroll to position [71, 0]
click at [903, 315] on div "Detached Garage ( 100 % ownership)" at bounding box center [902, 318] width 95 height 29
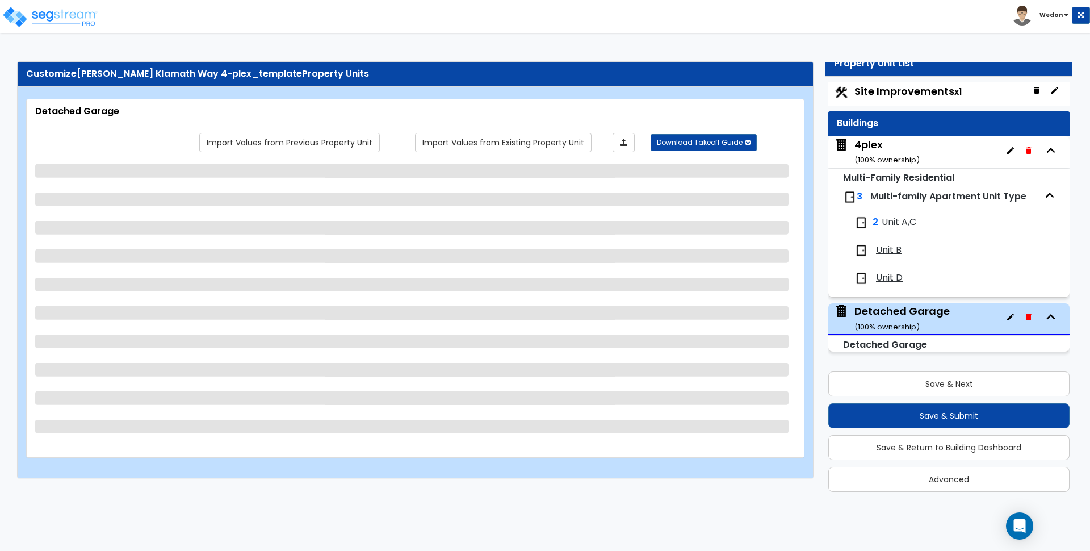
scroll to position [0, 0]
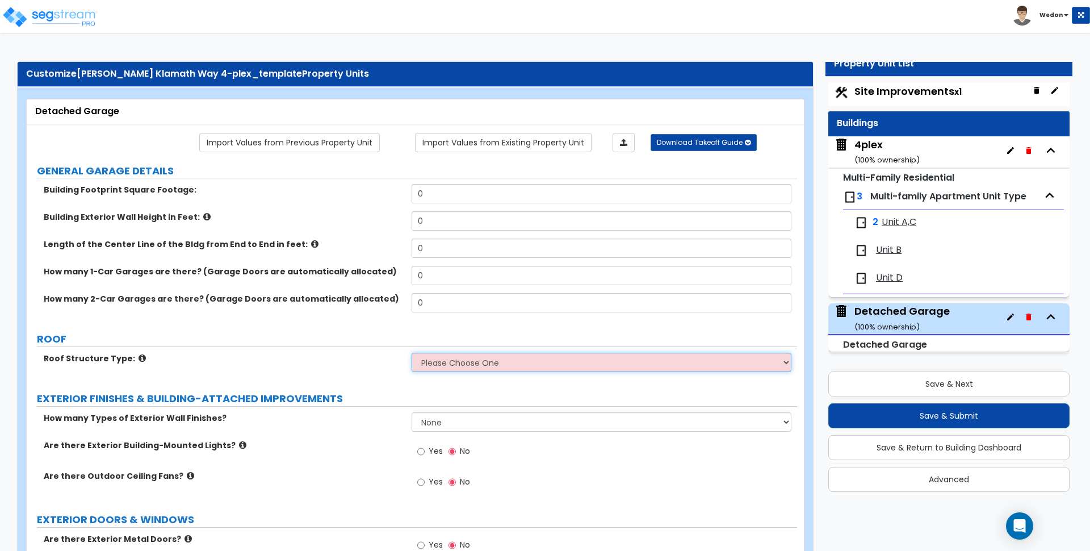
click at [501, 358] on select "Please Choose One Gable Roof Flat Roof" at bounding box center [601, 362] width 379 height 19
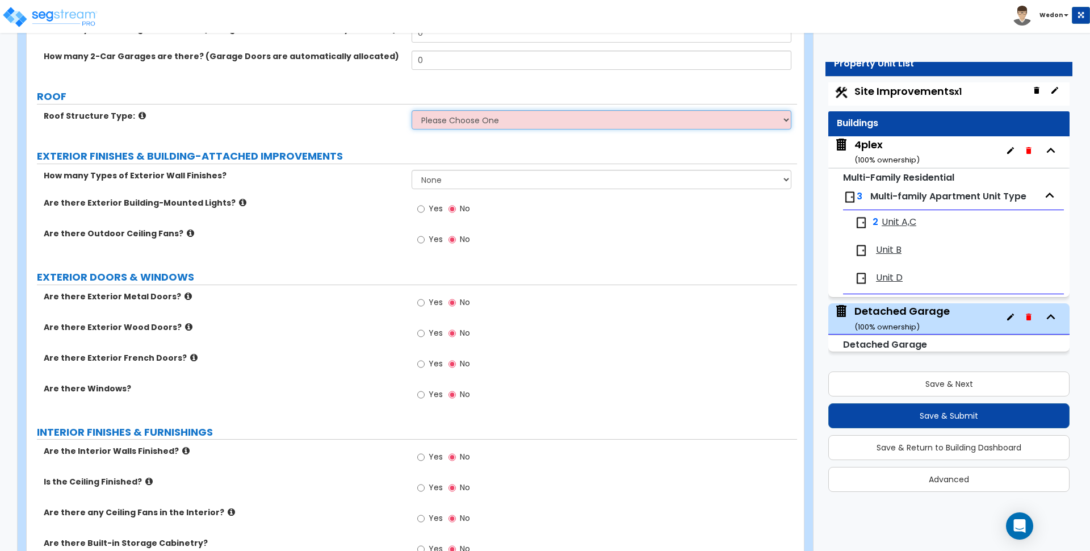
scroll to position [241, 0]
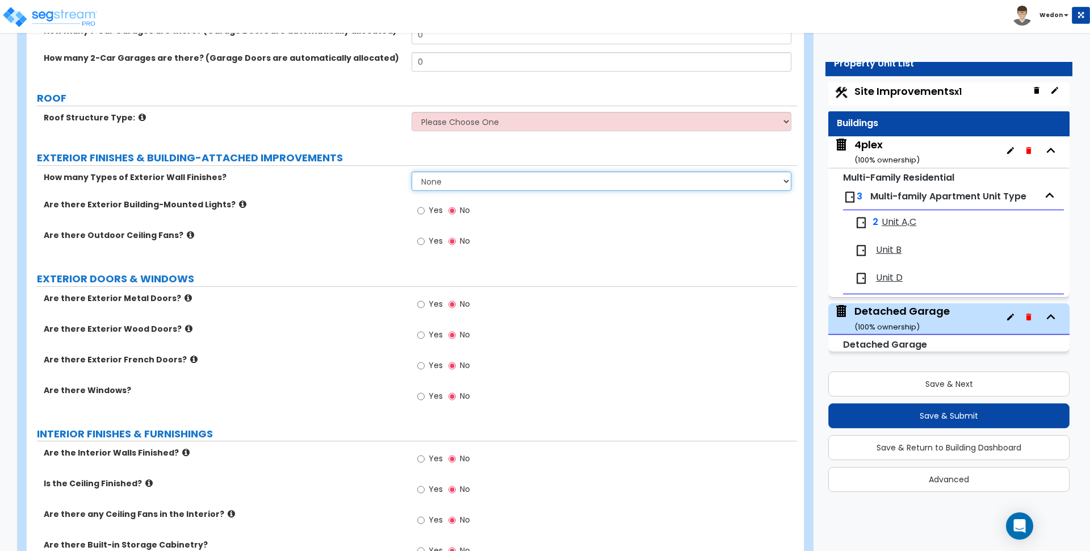
click at [436, 179] on select "None 1 2 3" at bounding box center [601, 180] width 379 height 19
select select "1"
click at [412, 171] on select "None 1 2 3" at bounding box center [601, 180] width 379 height 19
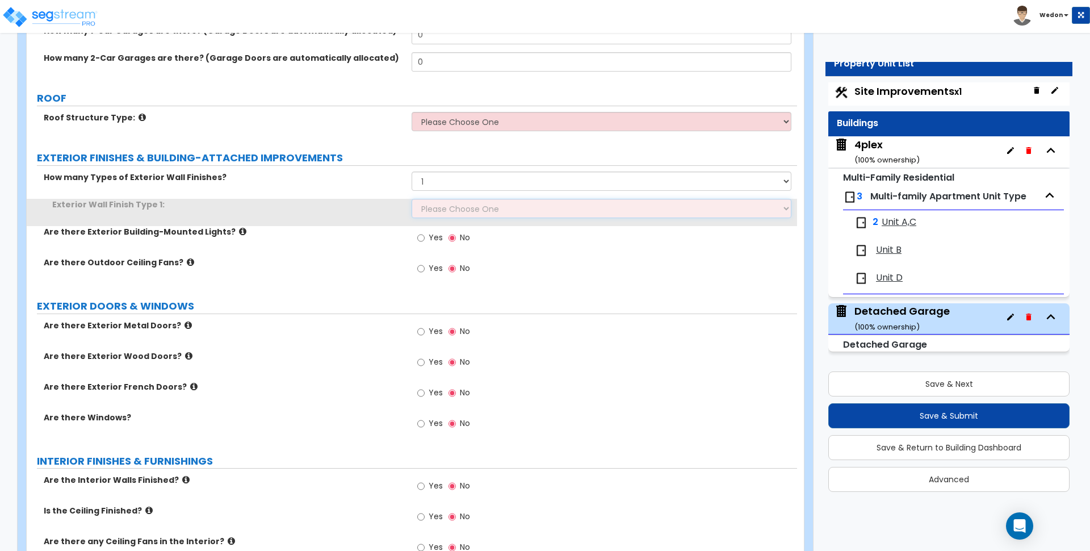
click at [467, 214] on select "Please Choose One Common/Shared Wall Brick Veneer Stone Veneer Wood Siding Viny…" at bounding box center [601, 208] width 379 height 19
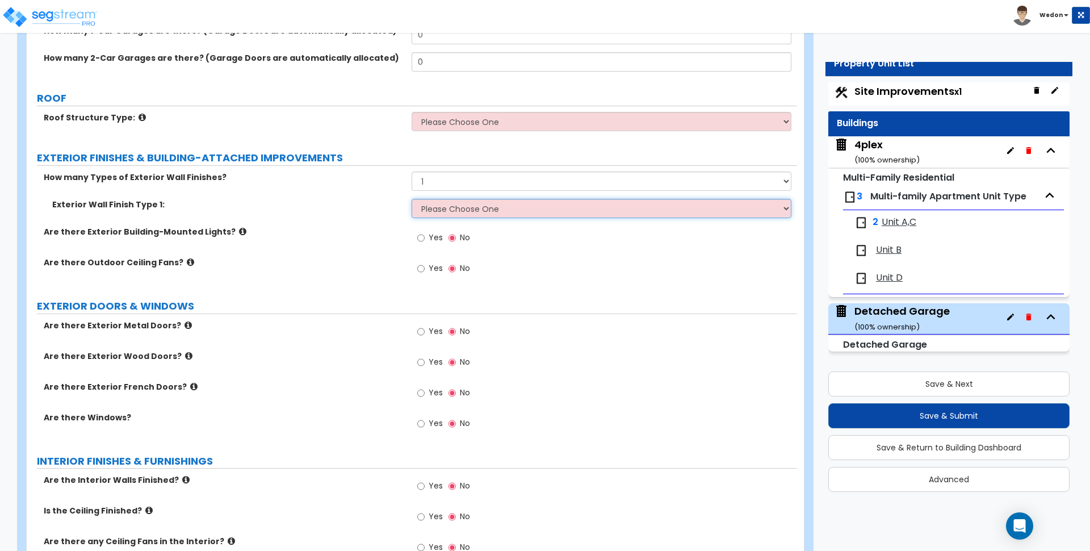
select select "16"
click at [412, 199] on select "Please Choose One Common/Shared Wall Brick Veneer Stone Veneer Wood Siding Viny…" at bounding box center [601, 208] width 379 height 19
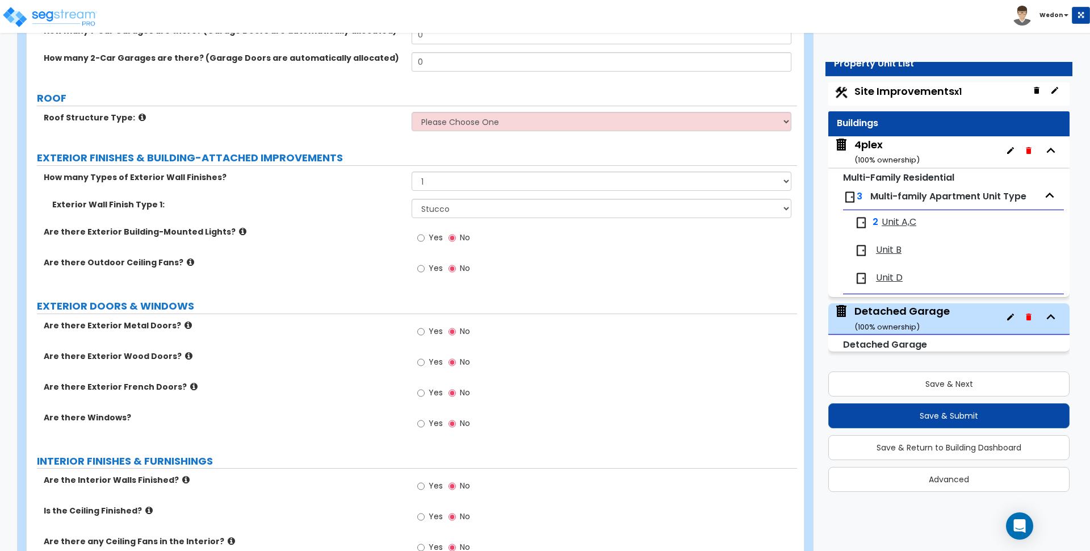
click at [372, 269] on div "Are there Outdoor Ceiling Fans? Yes No" at bounding box center [412, 272] width 771 height 31
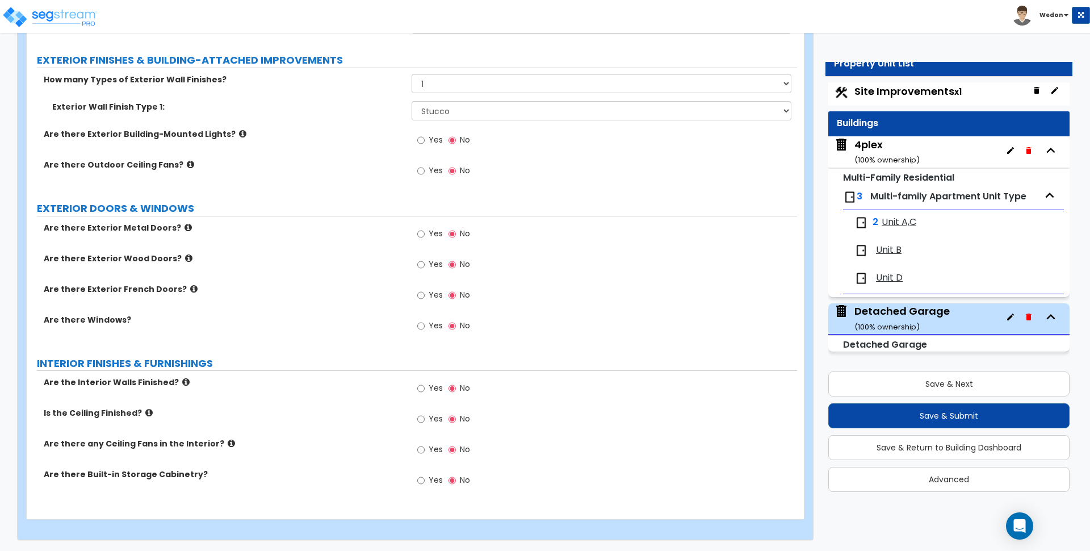
scroll to position [339, 0]
click at [426, 378] on div "Yes No" at bounding box center [444, 389] width 64 height 26
click at [346, 405] on div "Are the Interior Walls Finished? Yes No" at bounding box center [412, 391] width 771 height 31
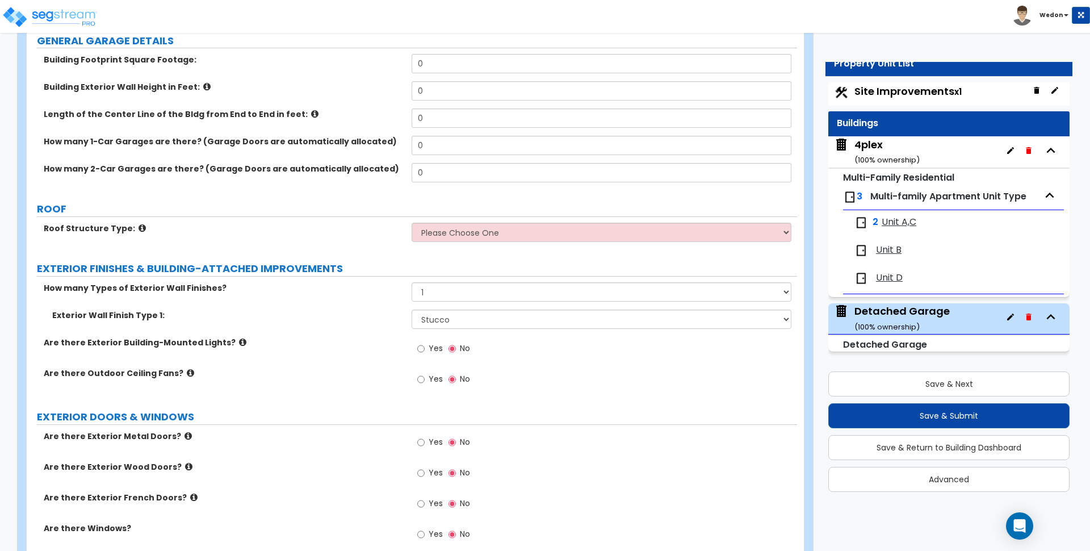
scroll to position [126, 0]
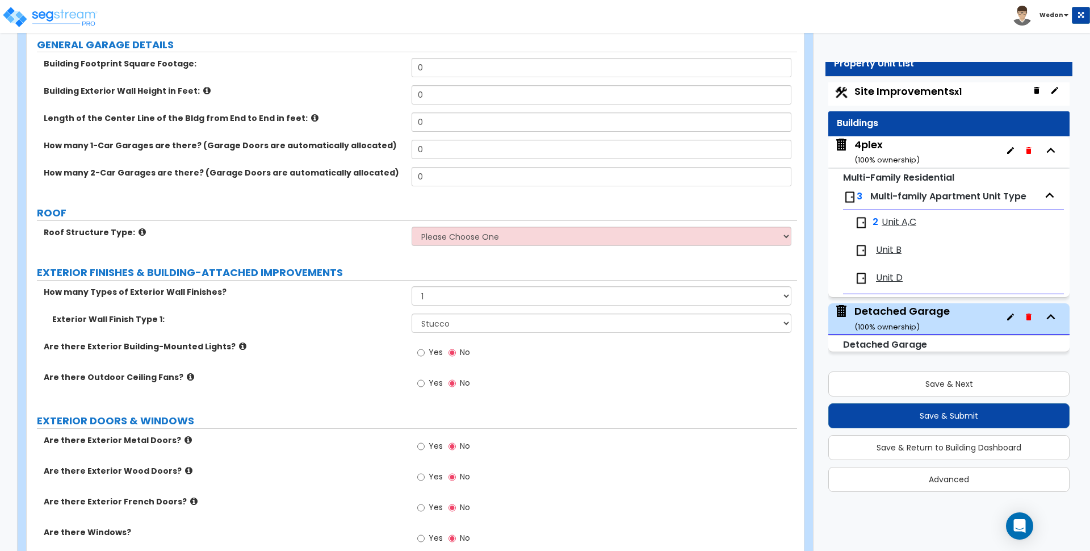
click at [430, 353] on span "Yes" at bounding box center [436, 351] width 14 height 11
click at [425, 353] on input "Yes" at bounding box center [420, 352] width 7 height 12
radio input "true"
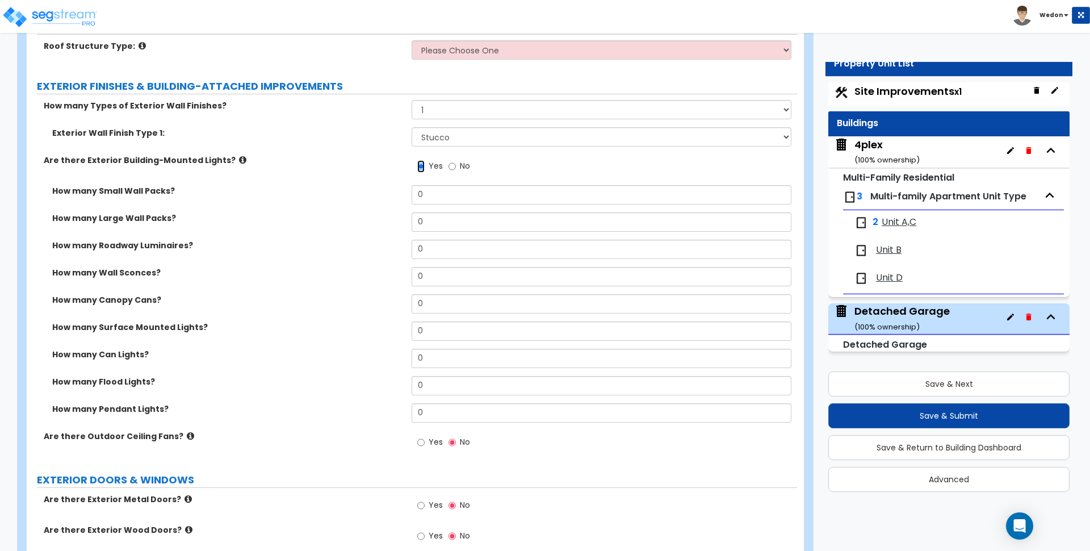
scroll to position [268, 0]
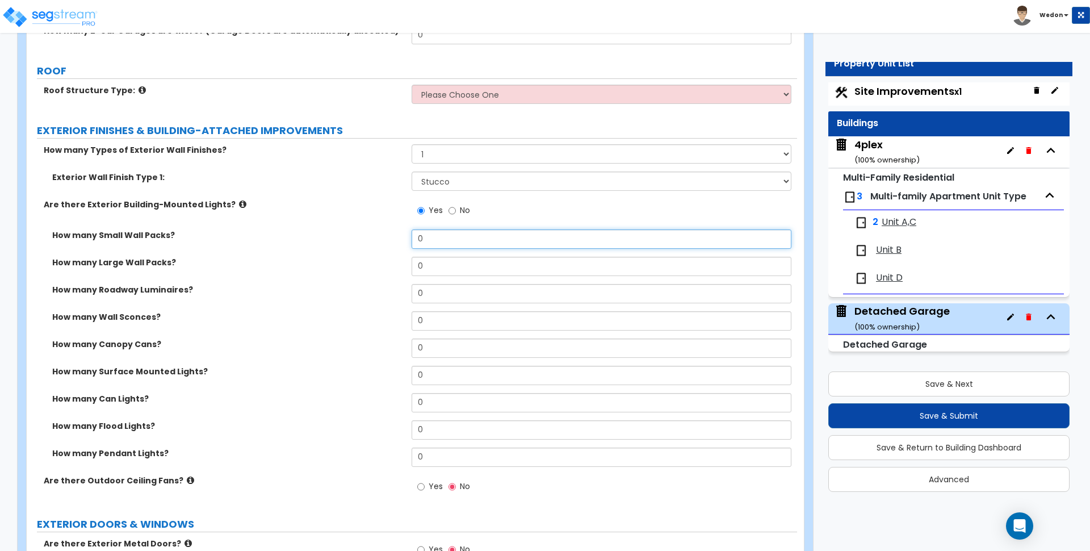
click at [439, 246] on input "0" at bounding box center [601, 238] width 379 height 19
click at [439, 245] on input "0" at bounding box center [601, 238] width 379 height 19
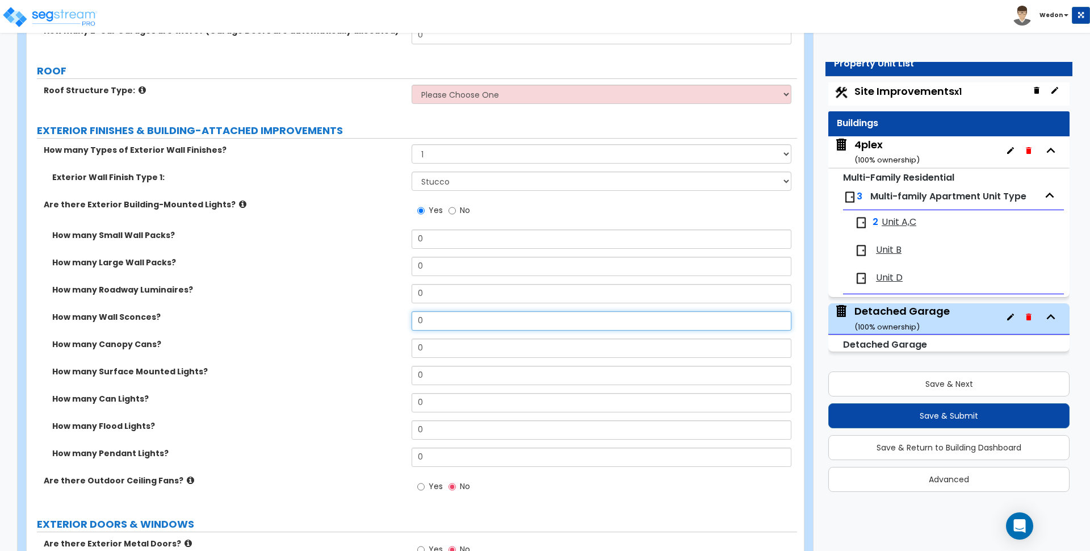
click at [441, 317] on input "0" at bounding box center [601, 320] width 379 height 19
type input "4"
click at [366, 319] on label "How many Wall Sconces?" at bounding box center [227, 316] width 351 height 11
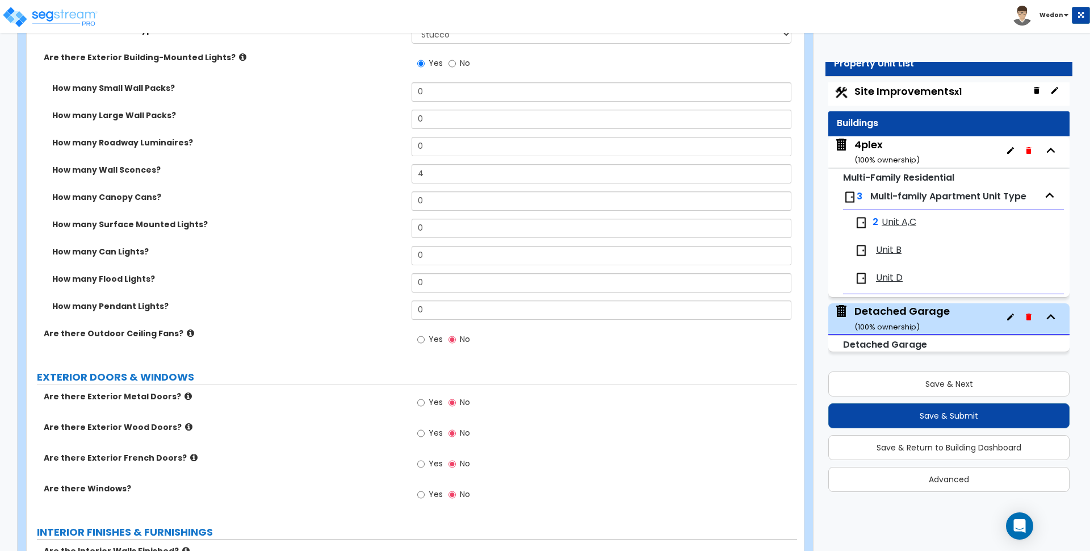
scroll to position [410, 0]
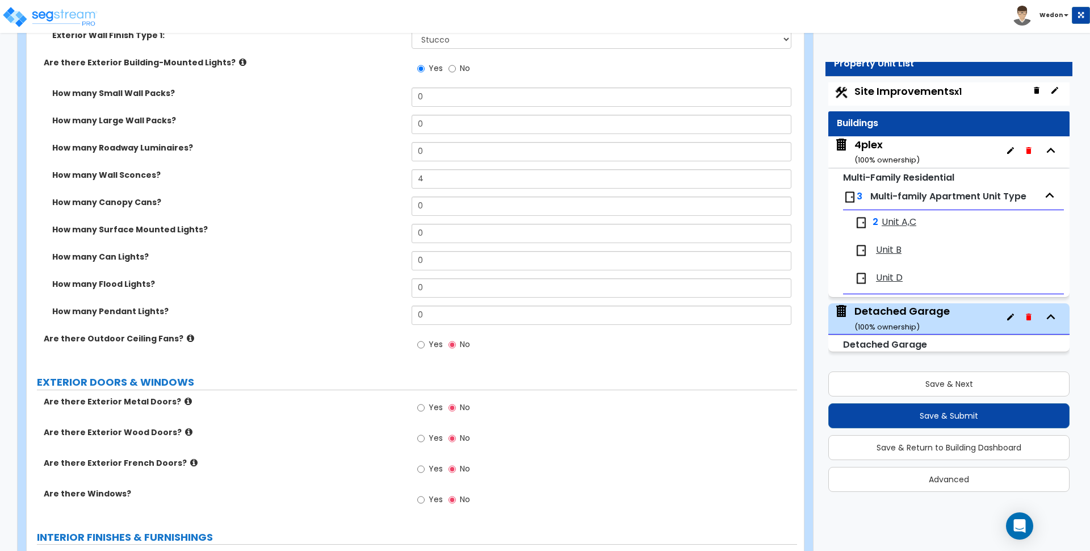
click at [433, 408] on span "Yes" at bounding box center [436, 406] width 14 height 11
click at [425, 408] on input "Yes" at bounding box center [420, 407] width 7 height 12
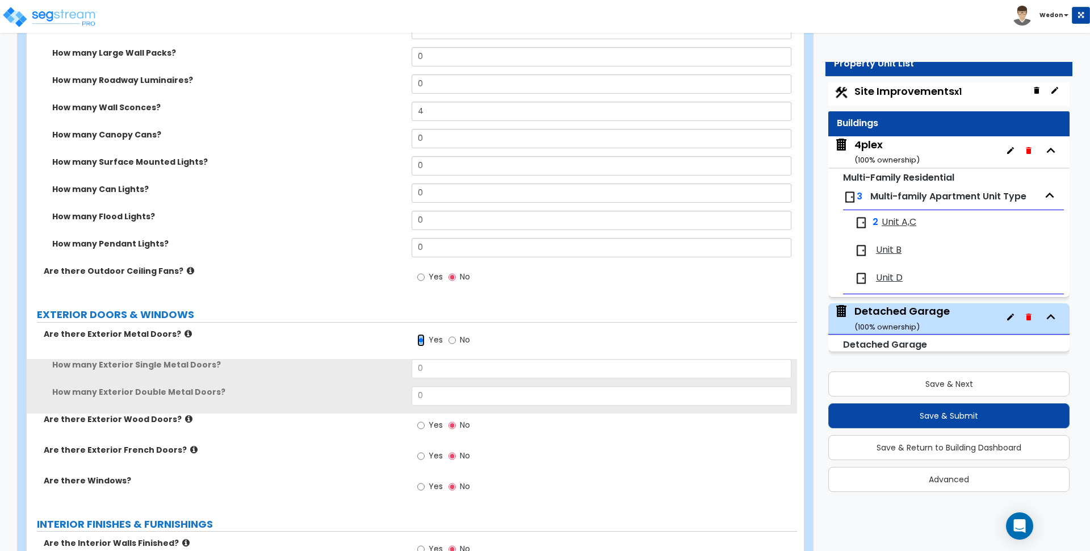
scroll to position [481, 0]
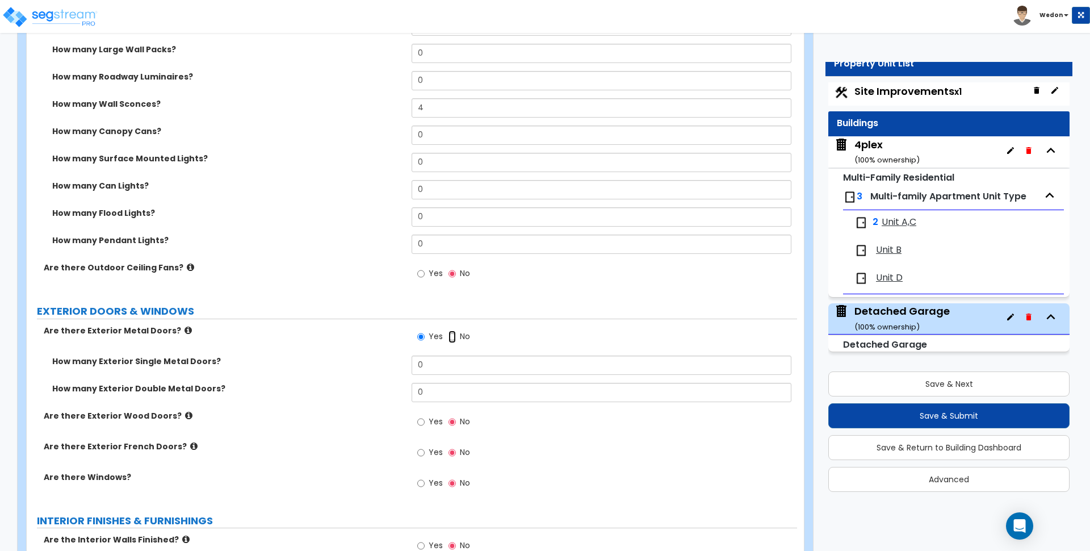
click at [454, 336] on input "No" at bounding box center [452, 336] width 7 height 12
radio input "false"
radio input "true"
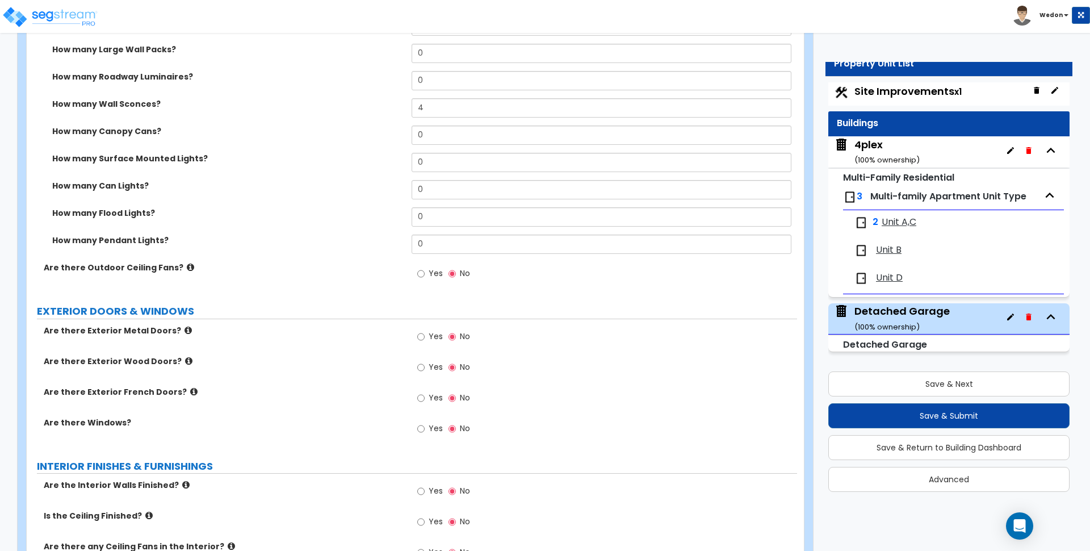
click at [428, 364] on label "Yes" at bounding box center [430, 368] width 26 height 19
click at [425, 364] on input "Yes" at bounding box center [420, 367] width 7 height 12
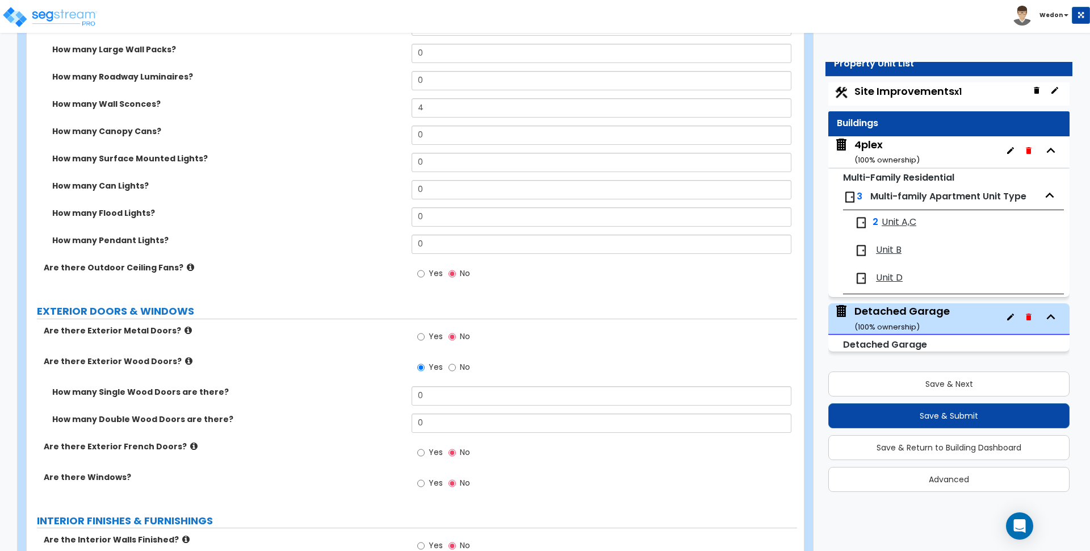
drag, startPoint x: 460, startPoint y: 365, endPoint x: 533, endPoint y: 355, distance: 73.3
click at [461, 365] on span "No" at bounding box center [465, 366] width 10 height 11
click at [456, 365] on input "No" at bounding box center [452, 367] width 7 height 12
radio input "false"
radio input "true"
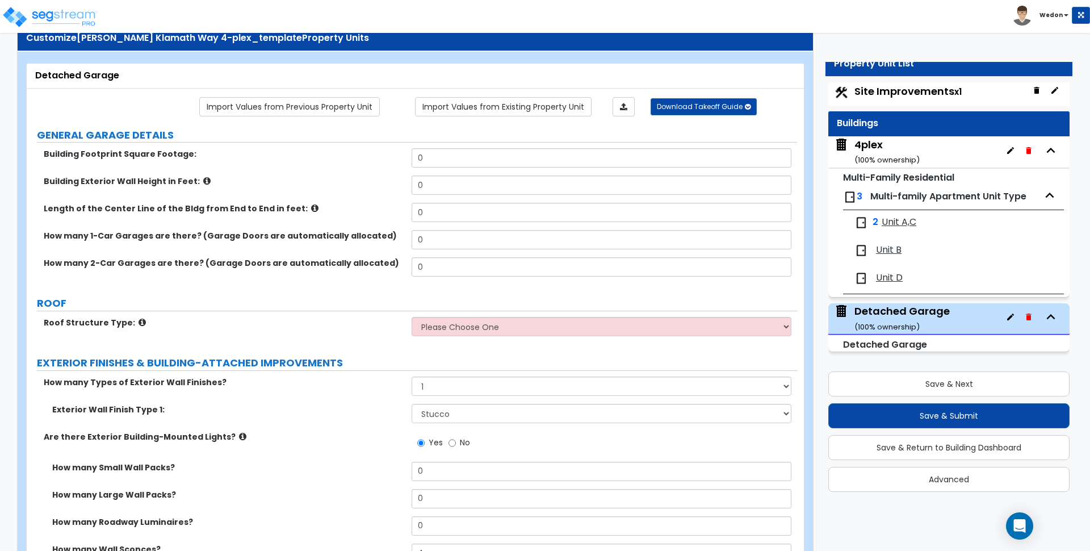
scroll to position [16, 0]
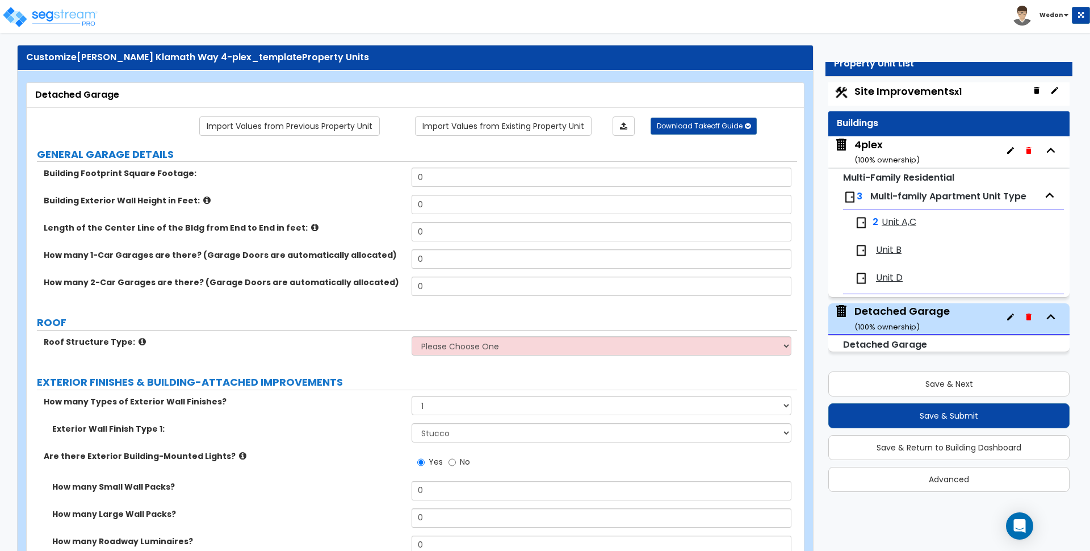
click at [317, 252] on label "How many 1-Car Garages are there? (Garage Doors are automatically allocated)" at bounding box center [223, 254] width 359 height 11
click at [122, 254] on label "How many 1-Car Garages are there? (Garage Doors are automatically allocated)" at bounding box center [223, 254] width 359 height 11
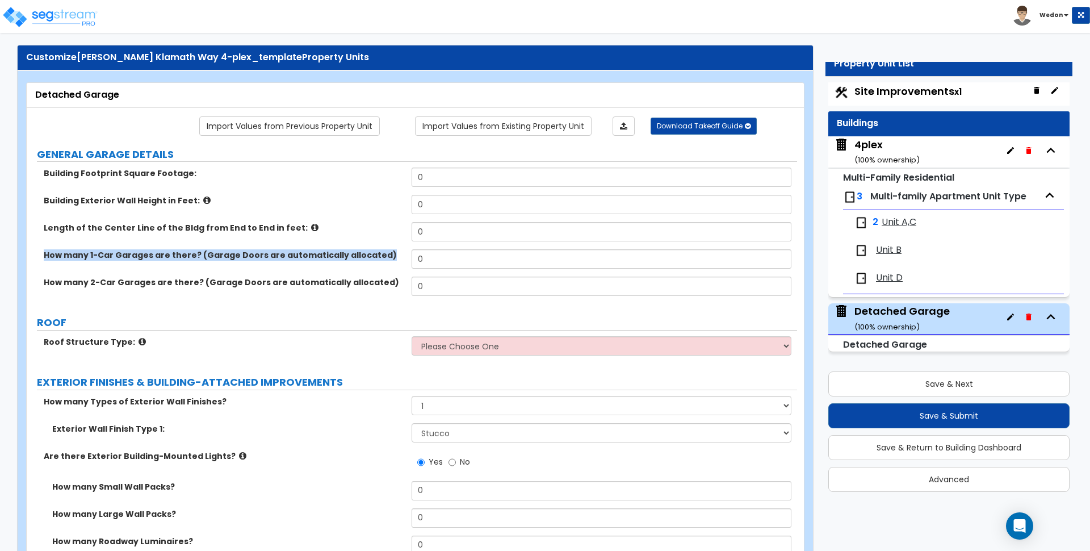
click at [122, 254] on label "How many 1-Car Garages are there? (Garage Doors are automatically allocated)" at bounding box center [223, 254] width 359 height 11
click at [344, 234] on div "Length of the Center Line of the Bldg from End to End in feet: 0" at bounding box center [412, 235] width 771 height 27
click at [148, 234] on div "Length of the Center Line of the Bldg from End to End in feet: 0" at bounding box center [412, 235] width 771 height 27
click at [148, 233] on label "Length of the Center Line of the Bldg from End to End in feet:" at bounding box center [223, 227] width 359 height 11
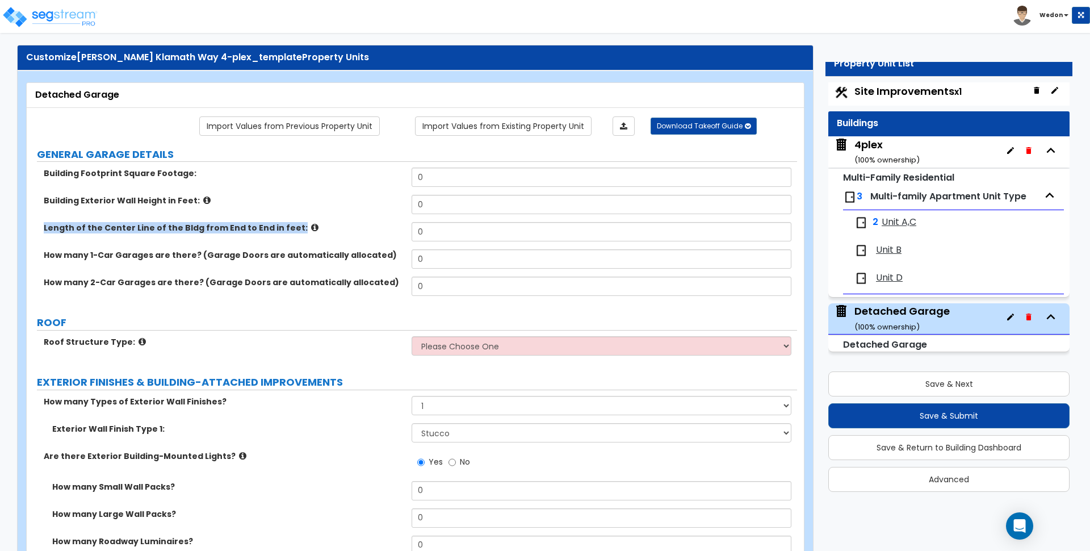
click at [148, 233] on label "Length of the Center Line of the Bldg from End to End in feet:" at bounding box center [223, 227] width 359 height 11
click at [206, 247] on div "Length of the Center Line of the Bldg from End to End in feet: 0" at bounding box center [412, 235] width 771 height 27
click at [141, 251] on label "How many 1-Car Garages are there? (Garage Doors are automatically allocated)" at bounding box center [223, 254] width 359 height 11
click at [241, 251] on label "How many 1-Car Garages are there? (Garage Doors are automatically allocated)" at bounding box center [223, 254] width 359 height 11
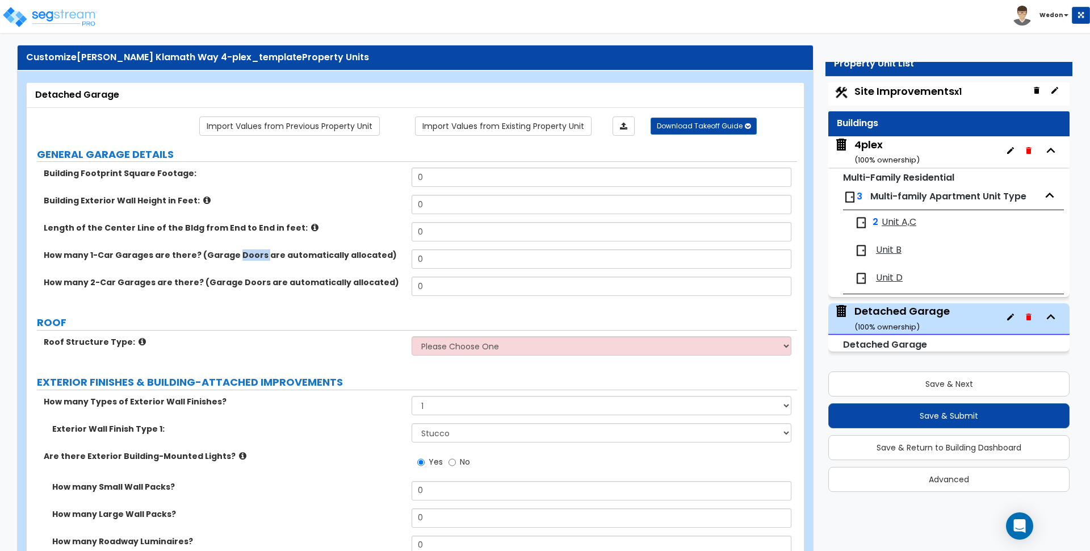
click at [241, 251] on label "How many 1-Car Garages are there? (Garage Doors are automatically allocated)" at bounding box center [223, 254] width 359 height 11
click at [330, 251] on label "How many 1-Car Garages are there? (Garage Doors are automatically allocated)" at bounding box center [223, 254] width 359 height 11
click at [248, 253] on label "How many 1-Car Garages are there? (Garage Doors are automatically allocated)" at bounding box center [223, 254] width 359 height 11
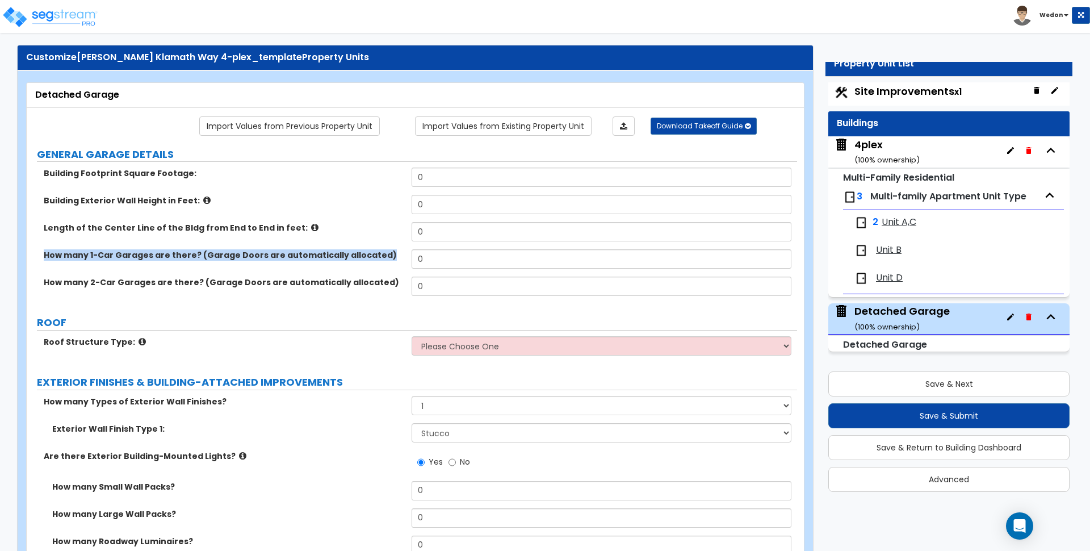
click at [248, 253] on label "How many 1-Car Garages are there? (Garage Doors are automatically allocated)" at bounding box center [223, 254] width 359 height 11
click at [334, 254] on label "How many 1-Car Garages are there? (Garage Doors are automatically allocated)" at bounding box center [223, 254] width 359 height 11
click at [279, 286] on label "How many 2-Car Garages are there? (Garage Doors are automatically allocated)" at bounding box center [223, 282] width 359 height 11
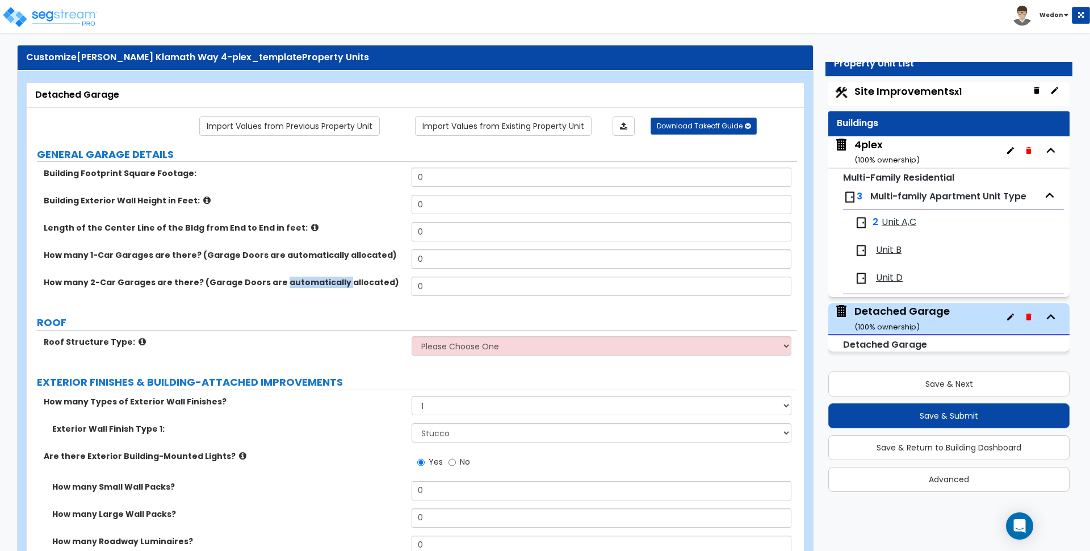
click at [279, 286] on label "How many 2-Car Garages are there? (Garage Doors are automatically allocated)" at bounding box center [223, 282] width 359 height 11
click at [187, 282] on label "How many 2-Car Garages are there? (Garage Doors are automatically allocated)" at bounding box center [223, 282] width 359 height 11
click at [178, 253] on label "How many 1-Car Garages are there? (Garage Doors are automatically allocated)" at bounding box center [223, 254] width 359 height 11
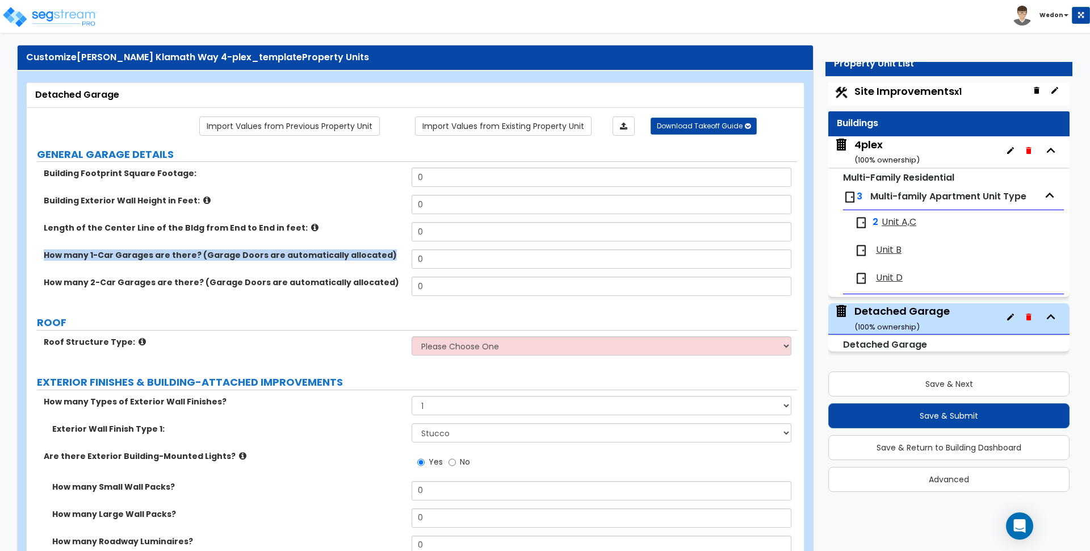
click at [178, 253] on label "How many 1-Car Garages are there? (Garage Doors are automatically allocated)" at bounding box center [223, 254] width 359 height 11
click at [219, 246] on div "Length of the Center Line of the Bldg from End to End in feet: 0" at bounding box center [412, 235] width 771 height 27
click at [189, 283] on label "How many 2-Car Garages are there? (Garage Doors are automatically allocated)" at bounding box center [223, 282] width 359 height 11
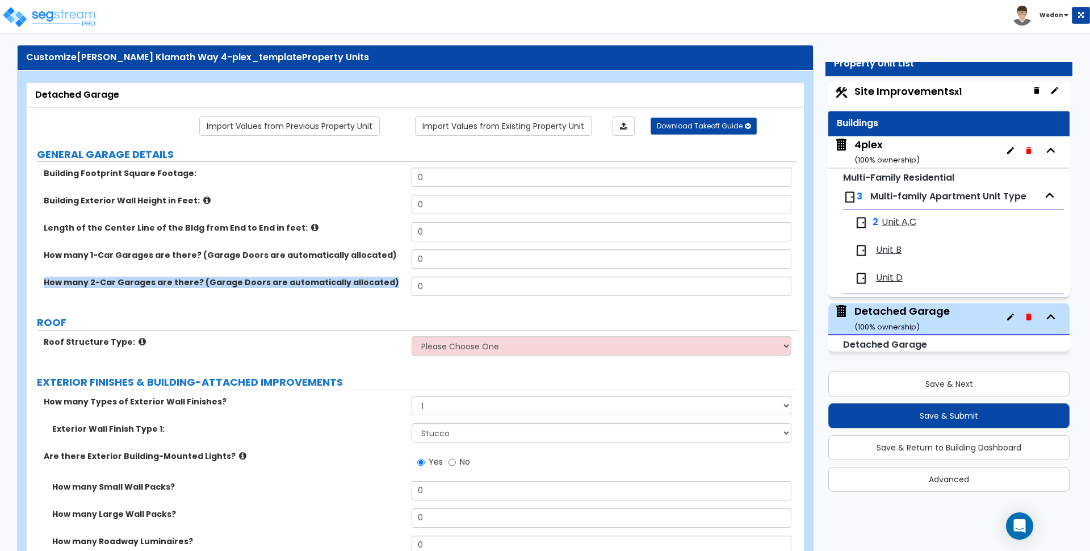
click at [189, 283] on label "How many 2-Car Garages are there? (Garage Doors are automatically allocated)" at bounding box center [223, 282] width 359 height 11
click at [168, 259] on label "How many 1-Car Garages are there? (Garage Doors are automatically allocated)" at bounding box center [223, 254] width 359 height 11
click at [168, 258] on label "How many 1-Car Garages are there? (Garage Doors are automatically allocated)" at bounding box center [223, 254] width 359 height 11
click at [452, 263] on input "0" at bounding box center [601, 258] width 379 height 19
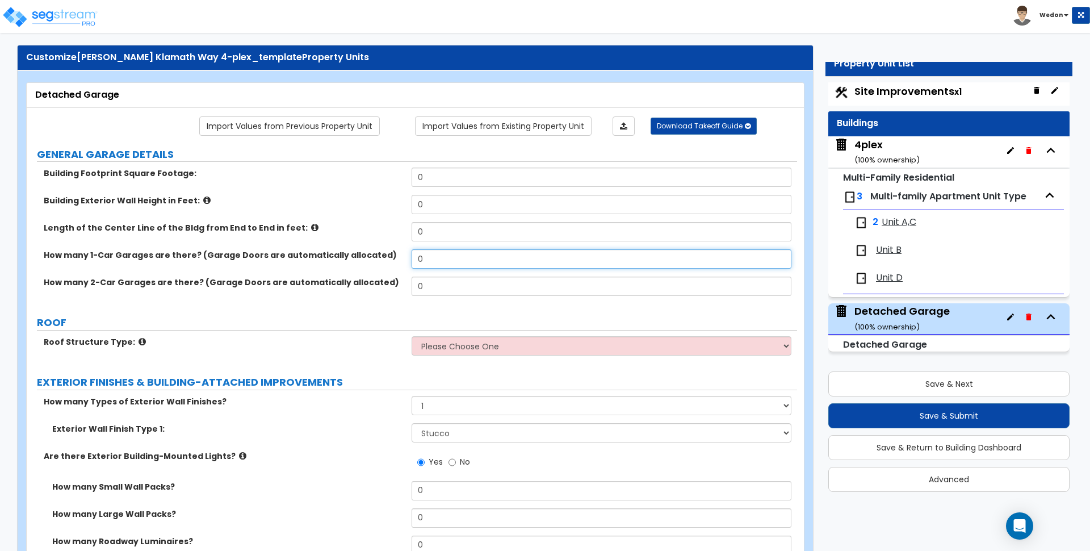
click at [452, 263] on input "0" at bounding box center [601, 258] width 379 height 19
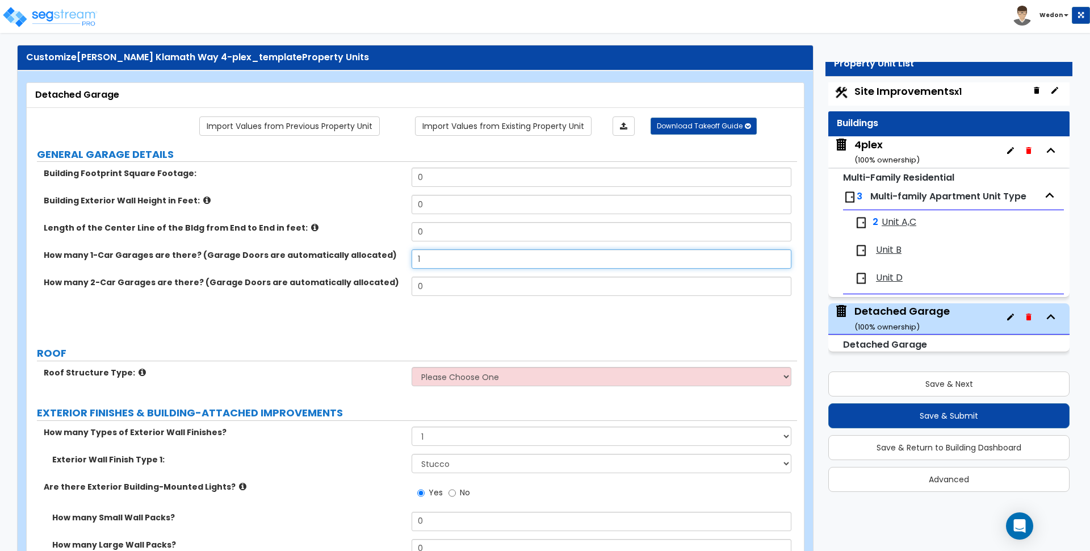
type input "1"
click at [178, 312] on label "Are there Garage Doors that are Motorized?" at bounding box center [223, 309] width 359 height 11
click at [429, 311] on span "Yes" at bounding box center [436, 314] width 14 height 11
click at [425, 311] on input "Yes" at bounding box center [420, 315] width 7 height 12
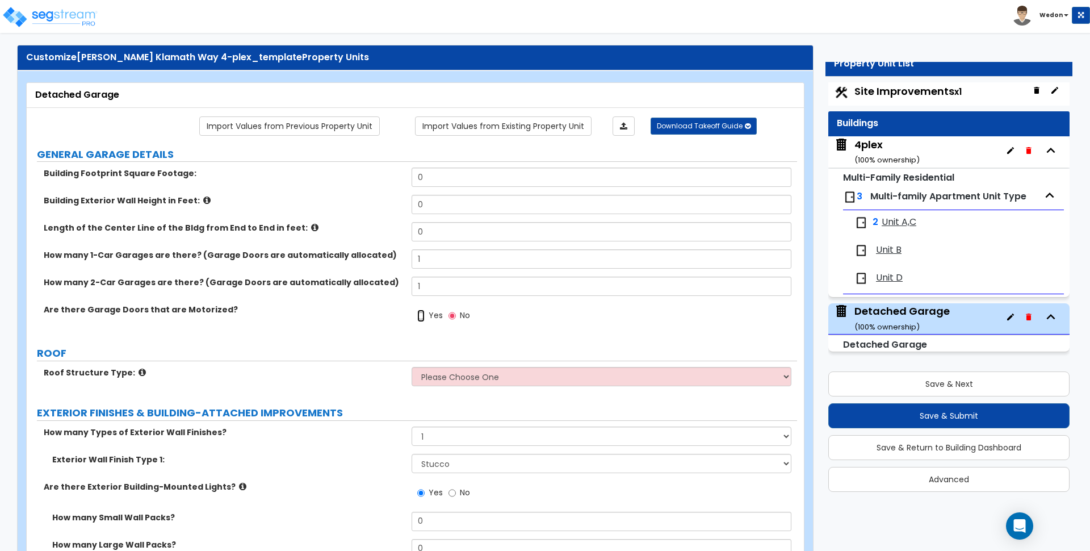
radio input "true"
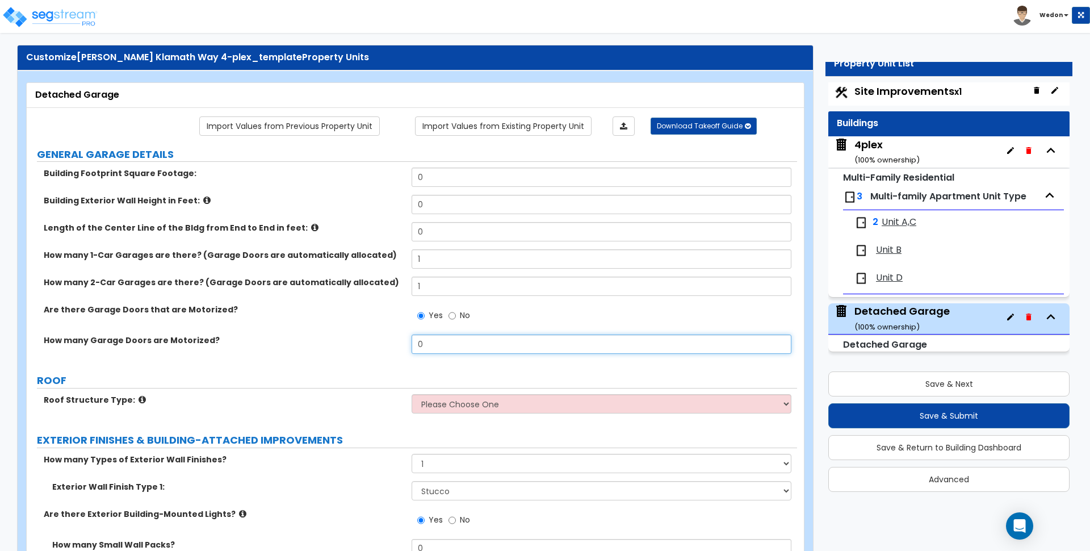
click at [503, 344] on input "0" at bounding box center [601, 343] width 379 height 19
click at [504, 342] on input "0" at bounding box center [601, 343] width 379 height 19
type input "3"
click at [261, 316] on div "Are there Garage Doors that are Motorized? Yes No" at bounding box center [412, 319] width 771 height 31
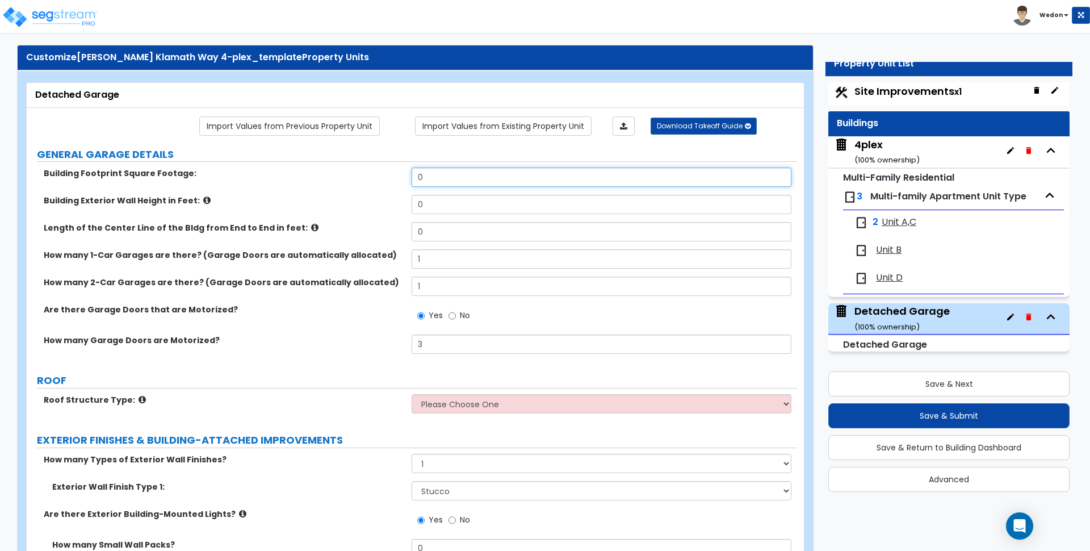
click at [495, 171] on input "0" at bounding box center [601, 177] width 379 height 19
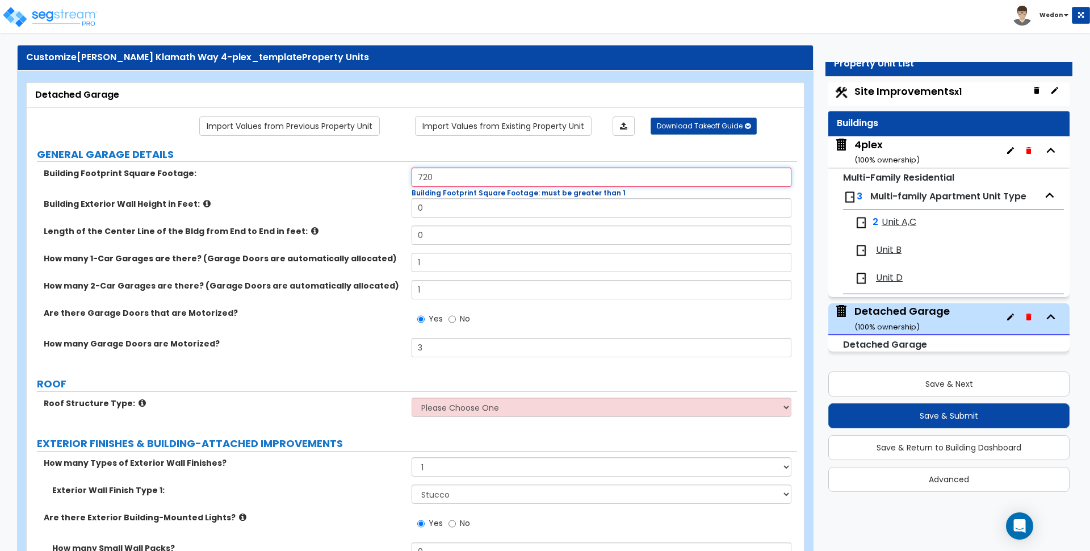
type input "720"
click at [300, 204] on label "Building Exterior Wall Height in Feet:" at bounding box center [223, 203] width 359 height 11
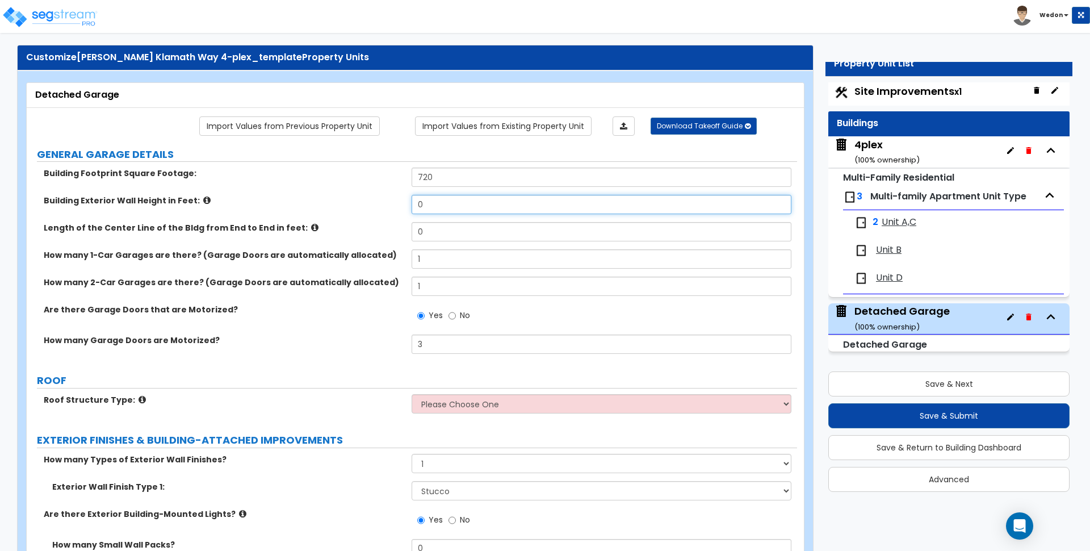
click at [465, 206] on input "0" at bounding box center [601, 204] width 379 height 19
type input "12"
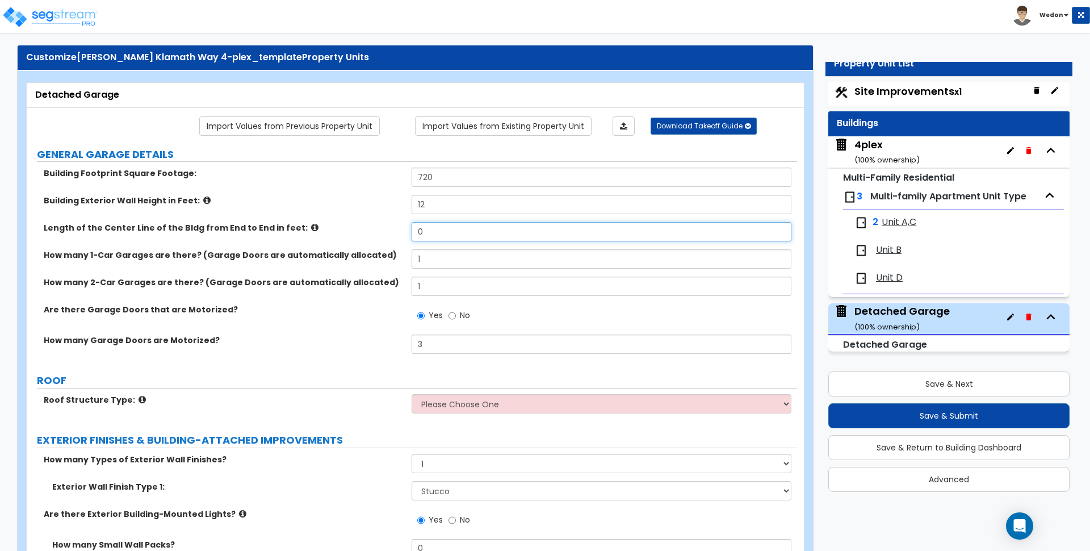
click at [450, 237] on input "0" at bounding box center [601, 231] width 379 height 19
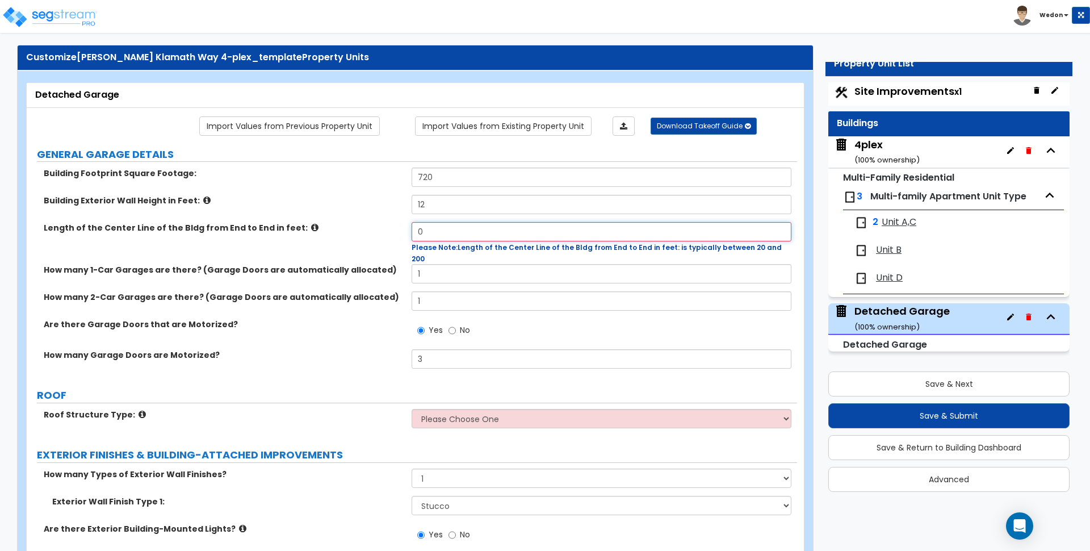
drag, startPoint x: 430, startPoint y: 228, endPoint x: 394, endPoint y: 229, distance: 35.8
click at [394, 229] on div "Length of the Center Line of the Bldg from End to End in feet: 0 Please Note: L…" at bounding box center [412, 243] width 771 height 42
type input "20"
click at [395, 229] on label "Length of the Center Line of the Bldg from End to End in feet:" at bounding box center [223, 227] width 359 height 11
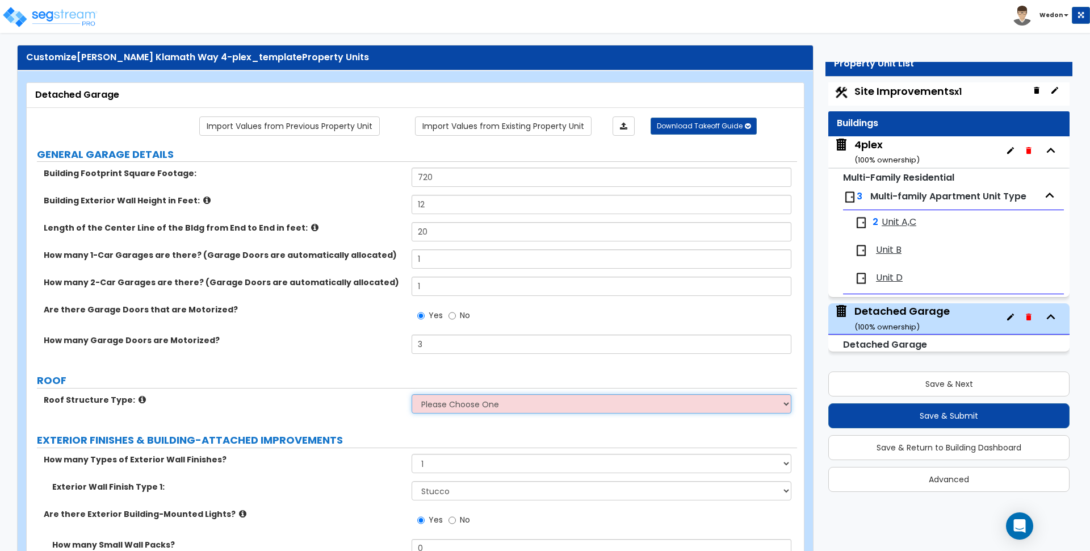
click at [575, 404] on select "Please Choose One Gable Roof Flat Roof" at bounding box center [601, 403] width 379 height 19
select select "1"
click at [412, 394] on select "Please Choose One Gable Roof Flat Roof" at bounding box center [601, 403] width 379 height 19
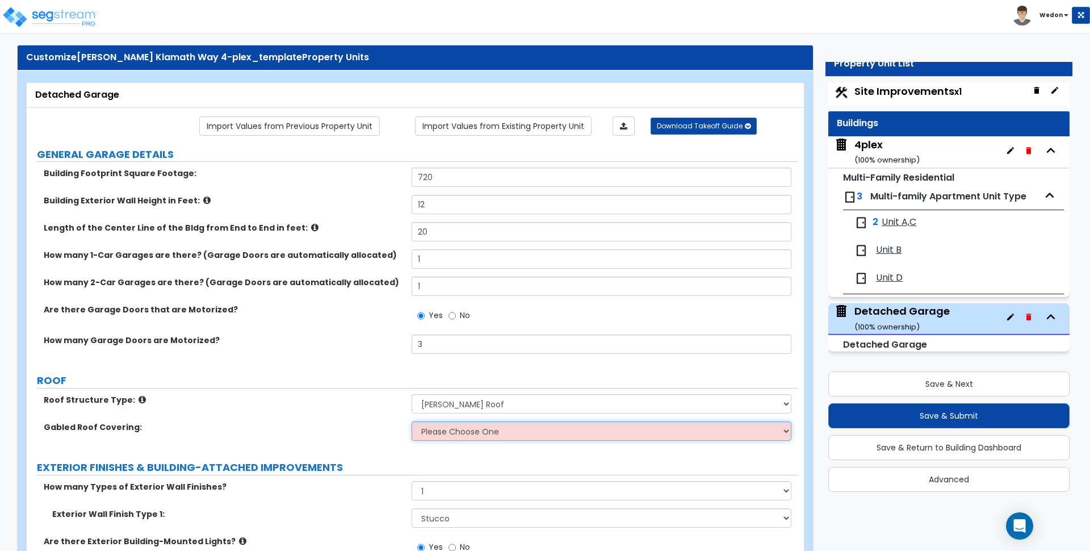
click at [445, 432] on select "Please Choose One Asphalt Shingle Clay Tile Wood Shingle Metal Shingle Standing…" at bounding box center [601, 430] width 379 height 19
select select "1"
click at [412, 421] on select "Please Choose One Asphalt Shingle Clay Tile Wood Shingle Metal Shingle Standing…" at bounding box center [601, 430] width 379 height 19
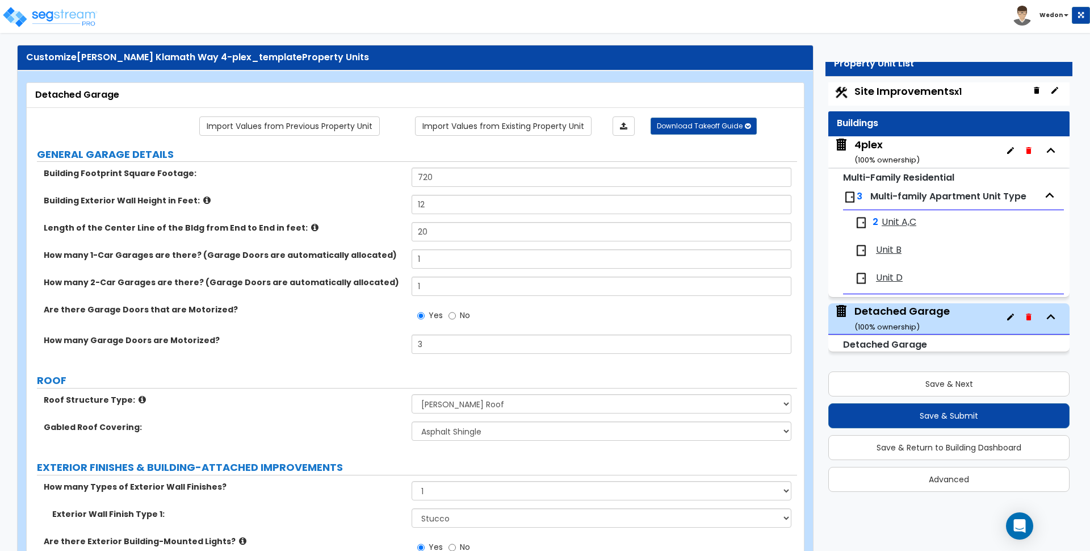
click at [324, 422] on label "Gabled Roof Covering:" at bounding box center [223, 426] width 359 height 11
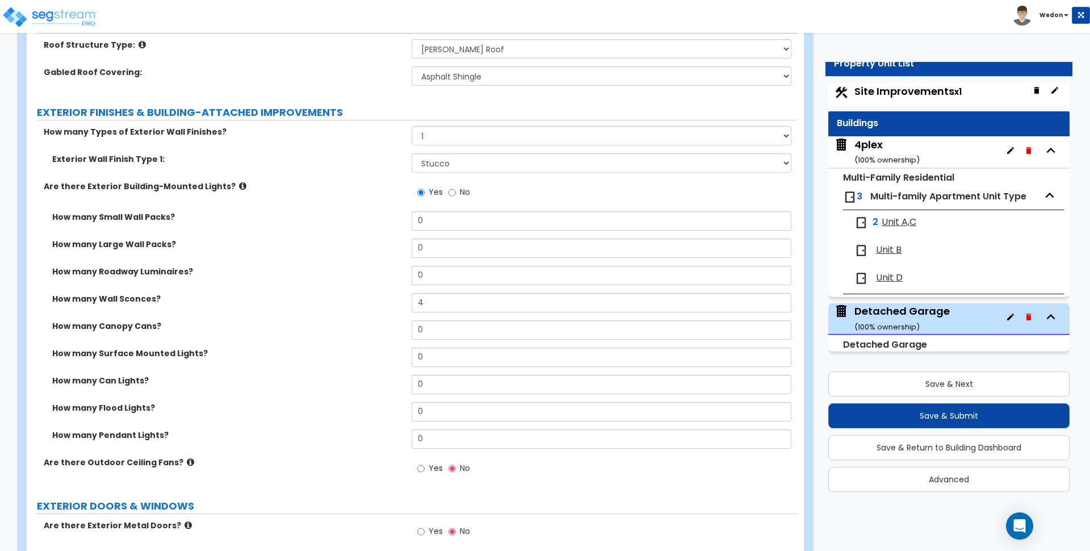
click at [296, 345] on div "How many Canopy Cans? 0" at bounding box center [412, 333] width 771 height 27
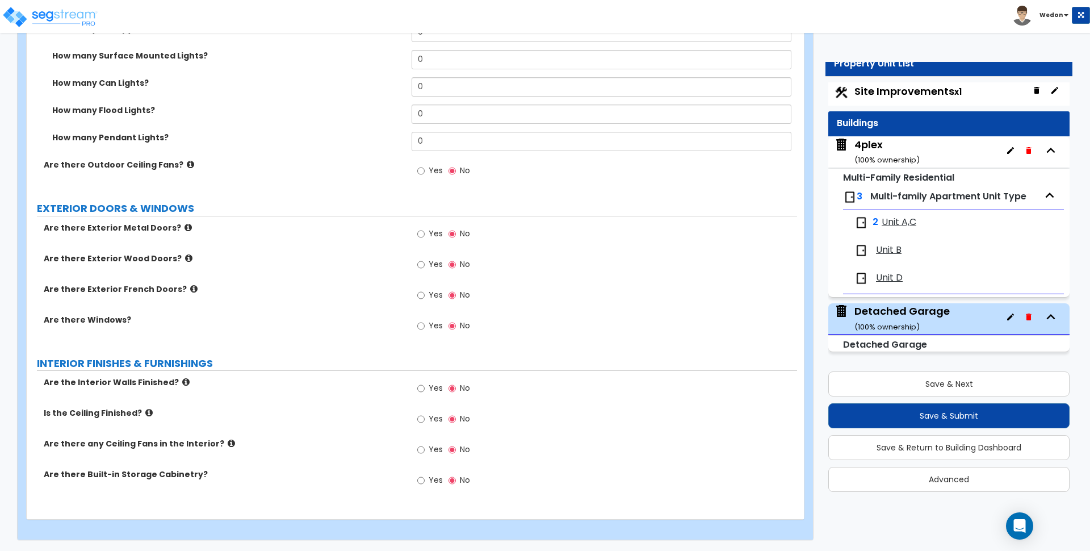
scroll to position [669, 0]
click at [437, 263] on span "Yes" at bounding box center [436, 263] width 14 height 11
click at [425, 263] on input "Yes" at bounding box center [420, 264] width 7 height 12
radio input "true"
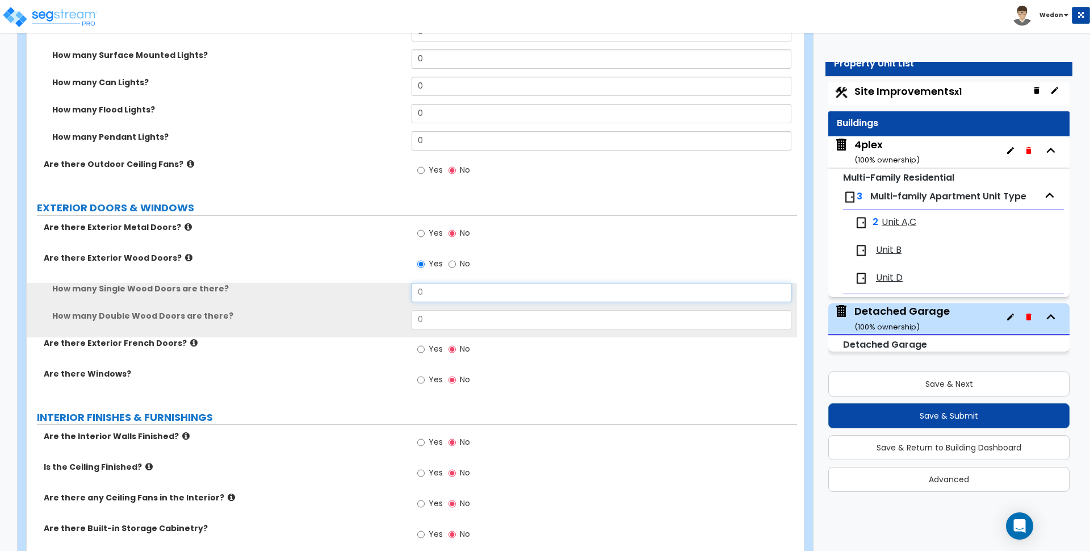
drag, startPoint x: 449, startPoint y: 281, endPoint x: 391, endPoint y: 292, distance: 59.0
click at [391, 292] on div "How many Single Wood Doors are there? 0" at bounding box center [412, 296] width 771 height 27
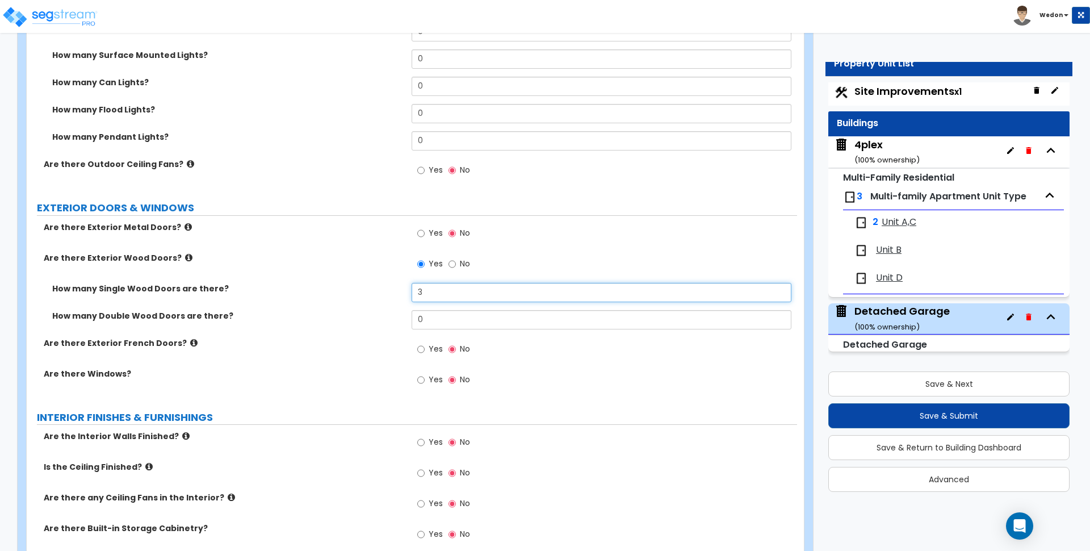
type input "3"
click at [337, 196] on div "GENERAL GARAGE DETAILS Building Footprint Square Footage: 720 Building Exterior…" at bounding box center [411, 24] width 753 height 1060
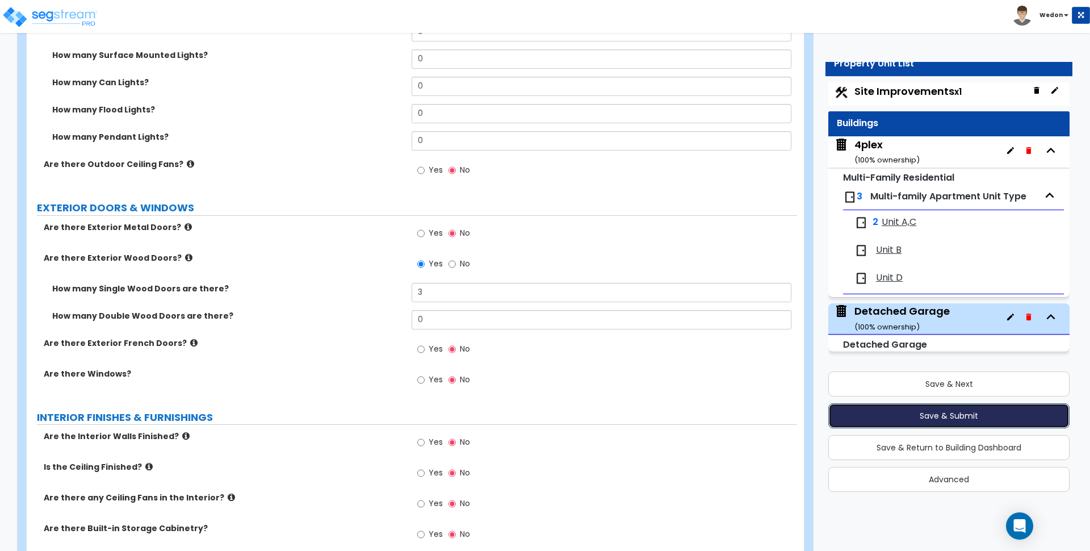
click at [956, 413] on button "Save & Submit" at bounding box center [948, 415] width 241 height 25
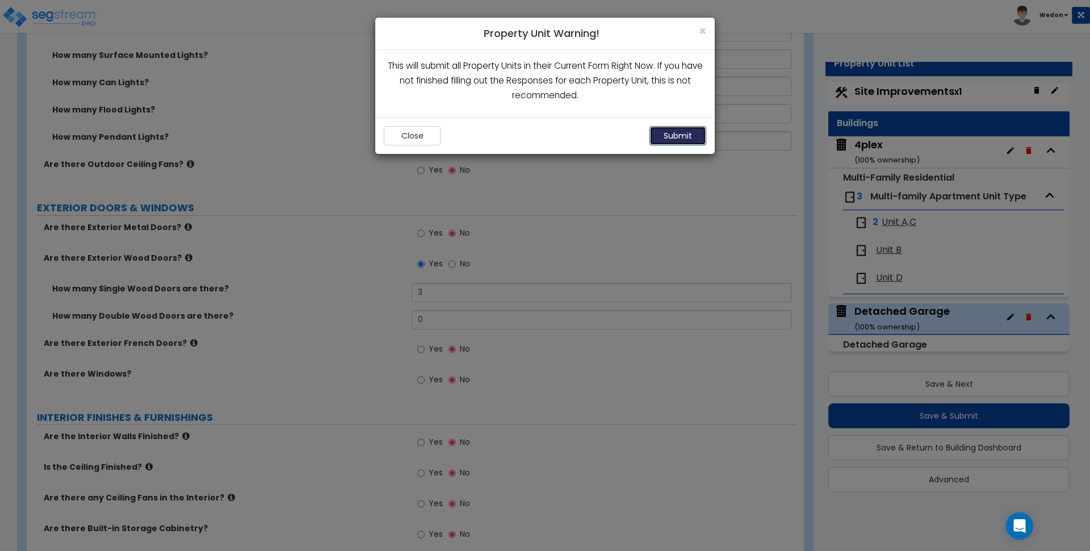
click at [686, 139] on button "Submit" at bounding box center [678, 135] width 57 height 19
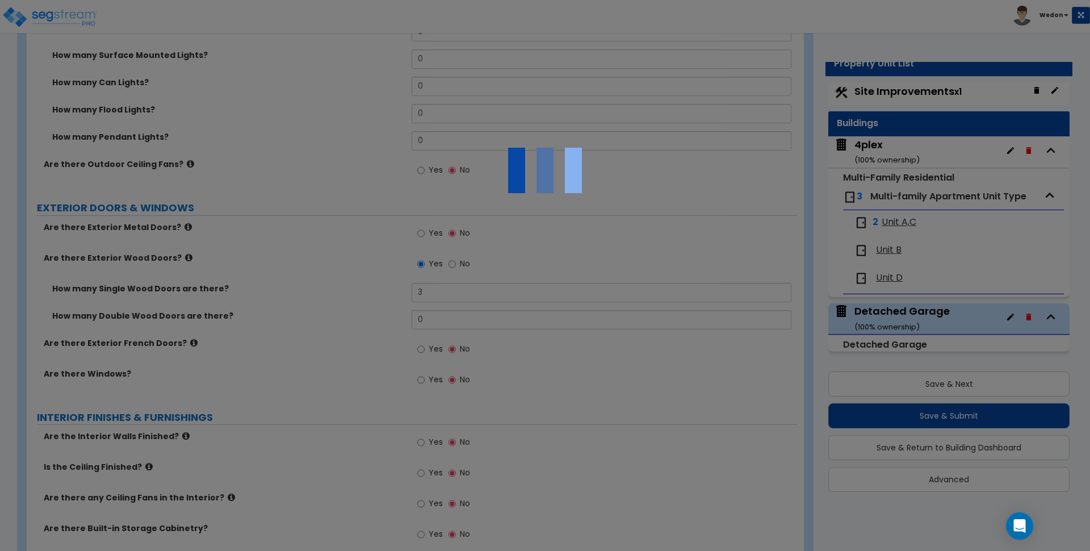
click at [290, 255] on div at bounding box center [545, 275] width 1090 height 551
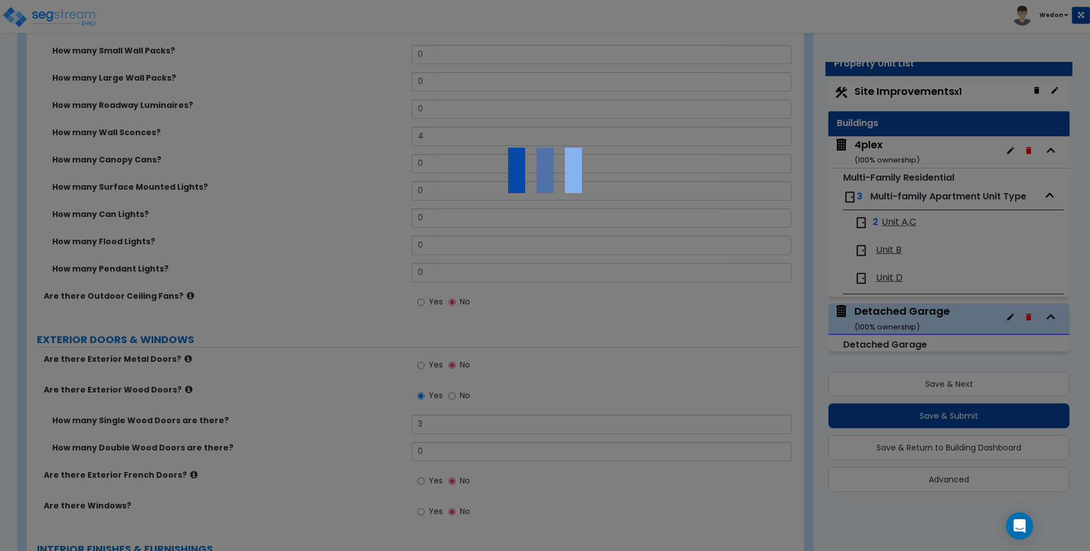
scroll to position [724, 0]
